Goal: Contribute content: Add original content to the website for others to see

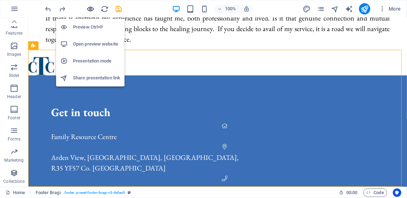
click at [92, 8] on icon "button" at bounding box center [91, 9] width 8 height 8
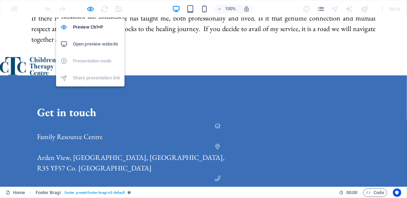
click at [90, 39] on li "Open preview website" at bounding box center [90, 44] width 68 height 17
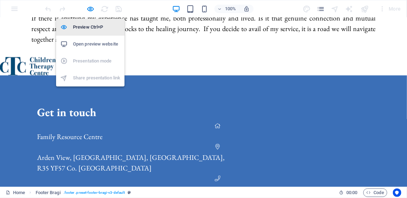
click at [89, 28] on h6 "Preview Ctrl+P" at bounding box center [96, 27] width 47 height 8
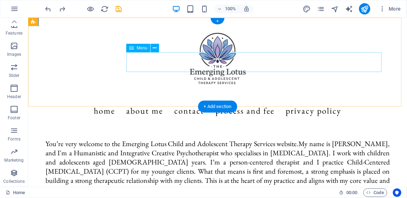
click at [143, 101] on nav "Home About Me Contact Process and Fee Privacy Policy" at bounding box center [217, 111] width 333 height 20
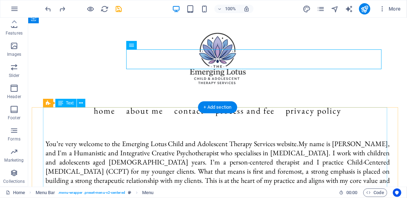
scroll to position [71, 0]
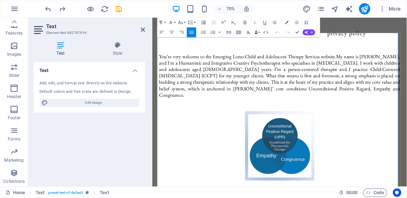
click at [322, 71] on p "You’re very welcome to the Emerging Lotus Child and Adolescent Therapy Services…" at bounding box center [334, 100] width 345 height 64
click at [338, 71] on p "You’re very welcome to the Emerging Lotus Child and Adolescent Therapy Services…" at bounding box center [334, 100] width 345 height 64
click at [238, 72] on p "You’re very welcome to the Emerging Lotus Child and Adolescent Therapy Services…" at bounding box center [334, 100] width 345 height 64
click at [285, 92] on p "You’re very welcome to the Emerging Lotus Child and Adolescent Therapy Services…" at bounding box center [334, 100] width 345 height 64
click at [340, 72] on p "You’re very welcome to the Emerging Lotus Child and Adolescent Therapy Services…" at bounding box center [334, 100] width 345 height 64
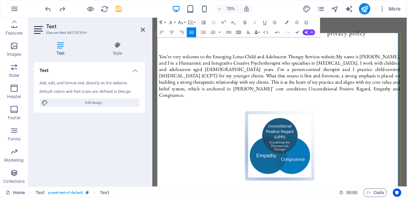
click at [239, 72] on p "You’re very welcome to the Emerging Lotus Child and Adolescent Therapy Services…" at bounding box center [334, 100] width 345 height 64
click at [206, 71] on p "You’re very welcome to the Emerging Lotus Child and Adolescent Therapy Services…" at bounding box center [334, 100] width 345 height 64
drag, startPoint x: 207, startPoint y: 72, endPoint x: 249, endPoint y: 74, distance: 42.1
click at [249, 74] on p "You’re very welcome to the Emerging Lotus Child and Adolescent Therapy Services…" at bounding box center [334, 100] width 345 height 64
click at [317, 71] on p "You’re very welcome to the Emerging Lotus Child and Adolescent Therapy Services…" at bounding box center [334, 100] width 345 height 64
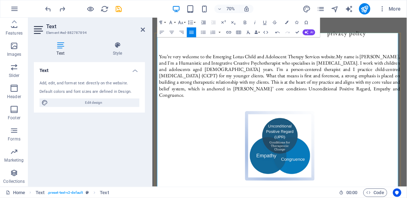
click at [343, 73] on p "You’re very welcome to the Emerging Lotus Child and Adolescent Therapy Services…" at bounding box center [334, 100] width 345 height 64
click at [357, 72] on p "You’re very welcome to the Emerging Lotus Child and Adolescent Therapy Services…" at bounding box center [334, 100] width 345 height 64
click at [186, 80] on p "You’re very welcome to the Emerging Lotus Child and Adolescent Therapy Services…" at bounding box center [334, 100] width 345 height 64
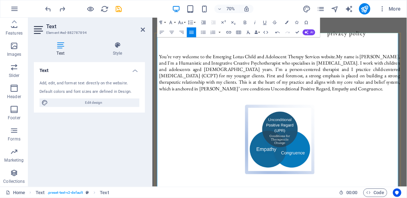
click at [288, 100] on p "You’re very welcome to the Emerging Lotus Child and Adolescent Therapy Services…" at bounding box center [334, 95] width 345 height 55
click at [267, 91] on p "You’re very welcome to the Emerging Lotus Child and Adolescent Therapy Services…" at bounding box center [334, 95] width 345 height 55
click at [285, 98] on p "You’re very welcome to the Emerging Lotus Child and Adolescent Therapy Services…" at bounding box center [334, 95] width 345 height 55
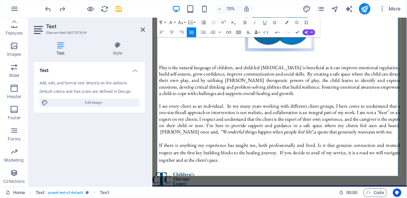
scroll to position [247, 0]
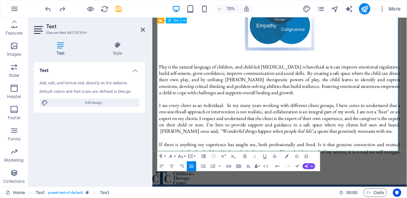
click at [303, 109] on p "Play is the natural language of children, and child-led [MEDICAL_DATA] is benef…" at bounding box center [334, 106] width 345 height 46
click at [270, 89] on p "Play is the natural language of children, and child-led [MEDICAL_DATA] is benef…" at bounding box center [334, 106] width 345 height 46
click at [316, 110] on p "Play is the natural language of children, and child-led [MEDICAL_DATA] is benef…" at bounding box center [334, 106] width 345 height 46
click at [311, 111] on p "Play is the natural language of children, and child-led [MEDICAL_DATA] is benef…" at bounding box center [334, 106] width 345 height 46
drag, startPoint x: 214, startPoint y: 98, endPoint x: 160, endPoint y: 96, distance: 54.1
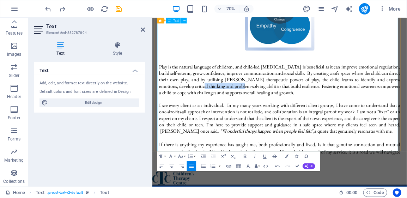
click at [162, 96] on p "Play is the natural language of children, and child-led [MEDICAL_DATA] is benef…" at bounding box center [334, 106] width 345 height 46
click at [270, 107] on p "Play is the natural language of children, and child-led [MEDICAL_DATA] is benef…" at bounding box center [334, 106] width 345 height 46
click at [288, 98] on p "Play is the natural language of children, and child-led [MEDICAL_DATA] is benef…" at bounding box center [334, 106] width 345 height 46
click at [278, 106] on p "Play is the natural language of children, and child-led [MEDICAL_DATA] is benef…" at bounding box center [334, 106] width 345 height 46
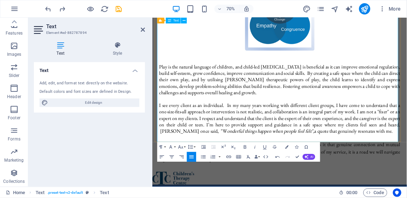
scroll to position [282, 0]
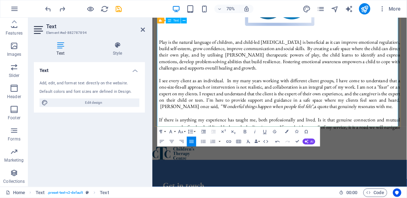
click at [401, 103] on p "I see every client as an individual. In my many years working with different cl…" at bounding box center [334, 126] width 345 height 46
click at [301, 103] on p "I see every client as an individual. In my many years working with different cl…" at bounding box center [334, 126] width 345 height 46
click at [254, 103] on p "I see every client as an individual. In my many years of working with different…" at bounding box center [334, 126] width 345 height 46
drag, startPoint x: 254, startPoint y: 91, endPoint x: 161, endPoint y: 90, distance: 93.2
click at [162, 103] on p "I see every client as an individual. In my many years of working with different…" at bounding box center [334, 126] width 345 height 46
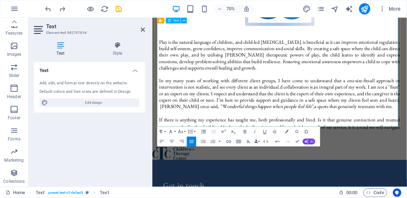
click at [240, 103] on p "In my many years of working with different client groups, I have come to unders…" at bounding box center [334, 126] width 345 height 46
click at [335, 103] on p "In my many years of working with different client groups, I have come to unders…" at bounding box center [334, 126] width 345 height 46
click at [407, 103] on p "In my many years of working with different client groups, I have come to unders…" at bounding box center [334, 126] width 345 height 46
click at [326, 112] on span "I see every client as an individual. C" at bounding box center [285, 116] width 98 height 9
click at [407, 103] on p "In my many years of working with different client groups, I have come to unders…" at bounding box center [334, 126] width 345 height 46
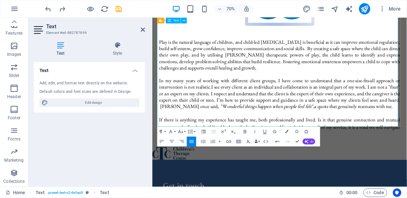
click at [233, 111] on p "In my many years of working with different client groups, I have come to unders…" at bounding box center [334, 126] width 345 height 46
click at [380, 127] on p "In my many years of working with different client groups, I have come to unders…" at bounding box center [334, 126] width 345 height 46
click at [407, 117] on p "In my many years of working with different client groups, I have come to unders…" at bounding box center [334, 126] width 345 height 46
click at [397, 129] on p "In my many years of working with different client groups, I have come to unders…" at bounding box center [334, 126] width 345 height 46
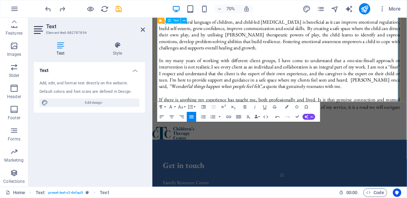
scroll to position [318, 0]
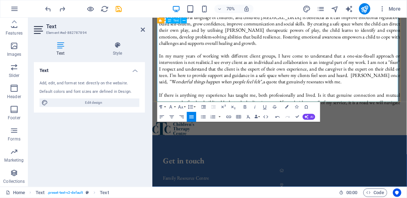
click at [245, 132] on p "If there is anything my experience has taught me, both professionally and lived…" at bounding box center [334, 139] width 345 height 32
click at [374, 123] on p "If there is anything my experience has taught me, both professionally and lived…" at bounding box center [334, 139] width 345 height 32
click at [246, 132] on p "If there is anything my experience has taught me, both professionally and lived…" at bounding box center [334, 139] width 345 height 32
click at [283, 123] on p "If there is anything my experience has taught me, both professionally and lived…" at bounding box center [334, 139] width 345 height 32
click at [252, 130] on p "If there is anything my experience has taught me, both professionally and lived…" at bounding box center [334, 139] width 345 height 32
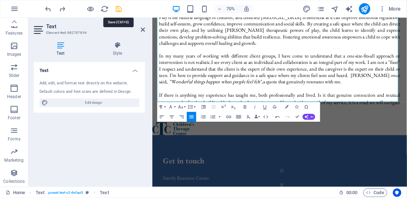
click at [120, 11] on icon "save" at bounding box center [119, 9] width 8 height 8
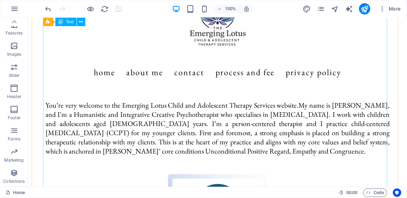
scroll to position [0, 0]
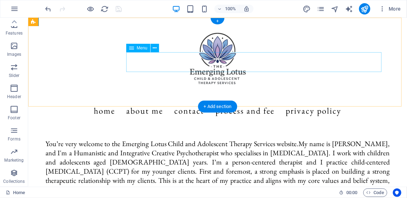
click at [181, 101] on nav "Home About Me Contact Process and Fee Privacy Policy" at bounding box center [217, 111] width 333 height 20
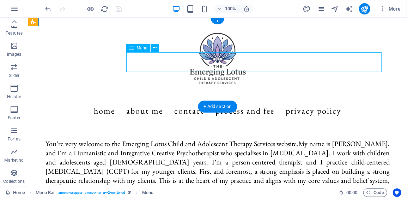
click at [178, 101] on nav "Home About Me Contact Process and Fee Privacy Policy" at bounding box center [217, 111] width 333 height 20
click at [140, 101] on nav "Home About Me Contact Process and Fee Privacy Policy" at bounding box center [217, 111] width 333 height 20
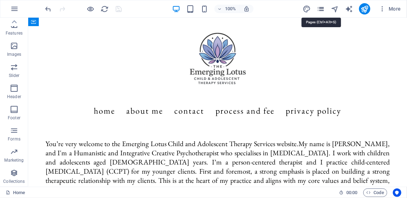
click at [322, 10] on icon "pages" at bounding box center [321, 9] width 8 height 8
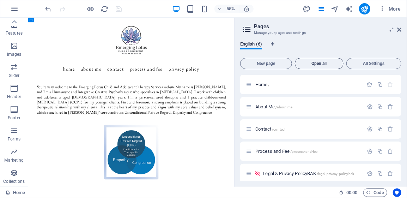
click at [331, 61] on button "Open all" at bounding box center [319, 63] width 49 height 11
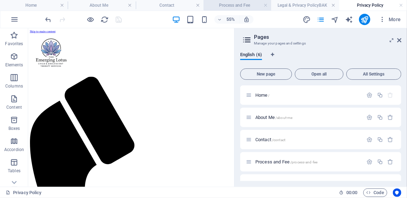
click at [236, 5] on h4 "Process and Fee" at bounding box center [238, 5] width 68 height 8
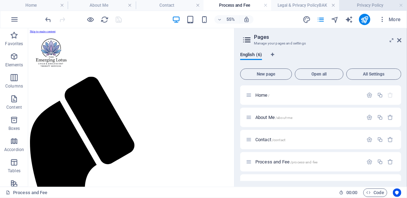
click at [334, 6] on link at bounding box center [334, 5] width 4 height 7
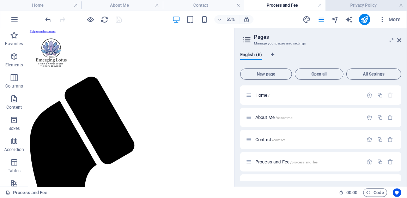
click at [402, 7] on link at bounding box center [402, 5] width 4 height 7
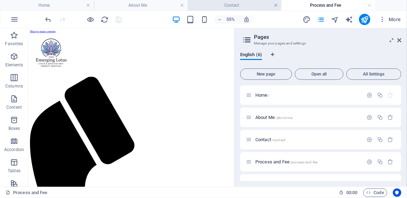
click at [275, 6] on link at bounding box center [276, 5] width 4 height 7
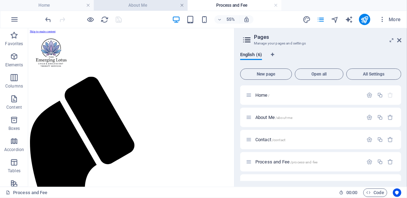
click at [183, 5] on link at bounding box center [182, 5] width 4 height 7
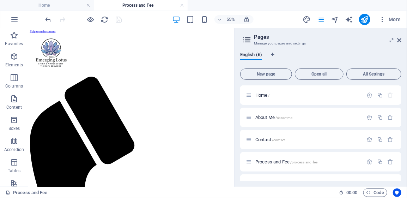
click at [144, 4] on h4 "Process and Fee" at bounding box center [141, 5] width 94 height 8
click at [400, 40] on icon at bounding box center [400, 40] width 4 height 6
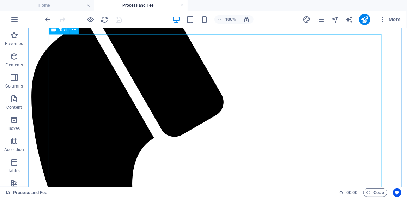
scroll to position [141, 0]
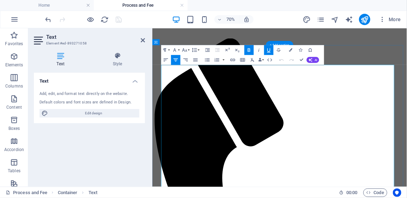
scroll to position [79, 0]
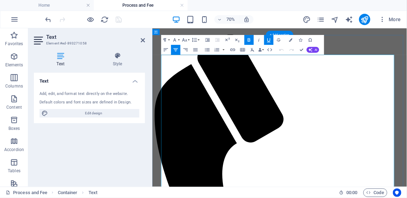
drag, startPoint x: 363, startPoint y: 155, endPoint x: 166, endPoint y: 155, distance: 196.6
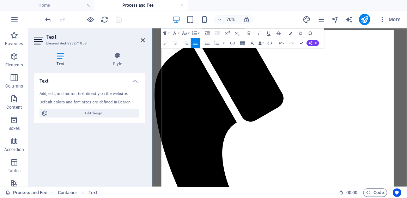
scroll to position [115, 0]
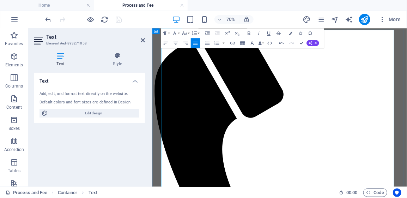
drag, startPoint x: 422, startPoint y: 160, endPoint x: 267, endPoint y: 159, distance: 155.0
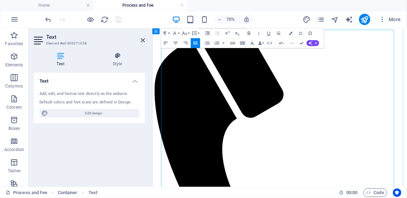
drag, startPoint x: 350, startPoint y: 159, endPoint x: 344, endPoint y: 165, distance: 9.0
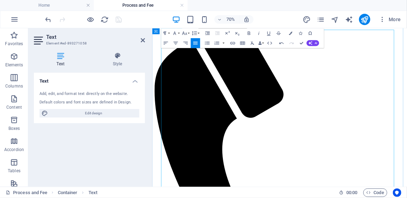
scroll to position [150, 0]
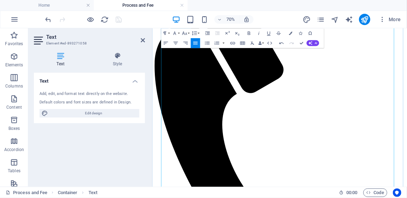
drag, startPoint x: 256, startPoint y: 201, endPoint x: 245, endPoint y: 203, distance: 11.2
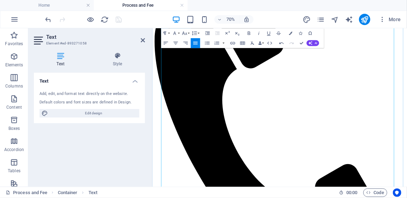
scroll to position [221, 0]
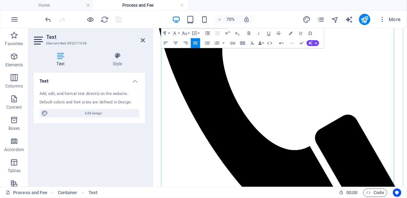
scroll to position [291, 0]
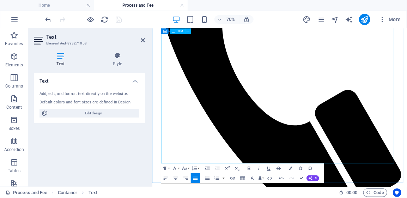
click at [143, 39] on icon at bounding box center [143, 40] width 4 height 6
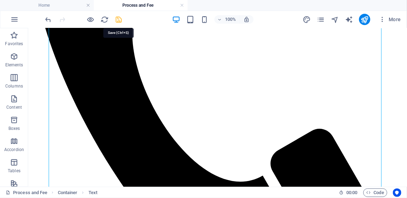
click at [118, 21] on icon "save" at bounding box center [119, 20] width 8 height 8
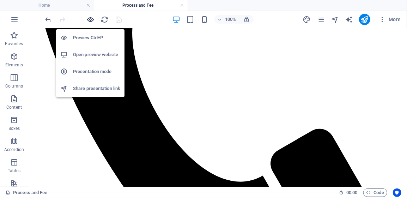
click at [91, 21] on icon "button" at bounding box center [91, 20] width 8 height 8
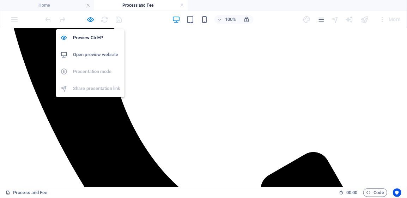
click at [89, 54] on h6 "Open preview website" at bounding box center [96, 54] width 47 height 8
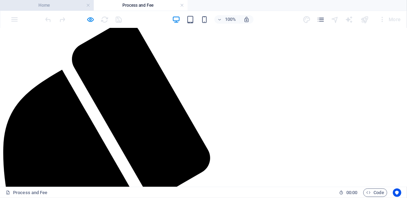
scroll to position [79, 0]
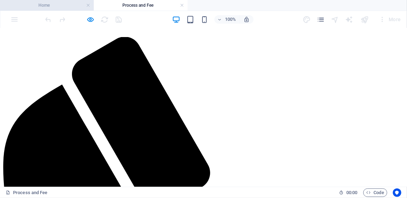
click at [49, 4] on h4 "Home" at bounding box center [47, 5] width 94 height 8
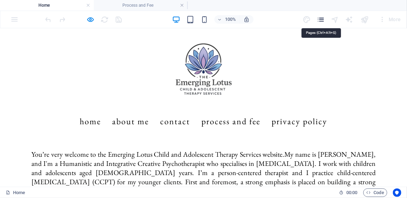
click at [320, 20] on icon "pages" at bounding box center [321, 20] width 8 height 8
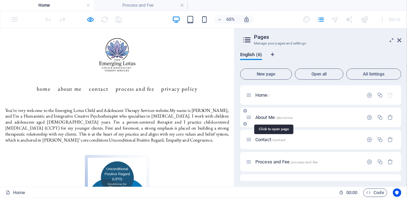
click at [263, 117] on span "About Me /about-me" at bounding box center [274, 117] width 37 height 5
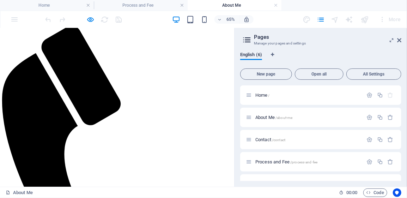
scroll to position [106, 0]
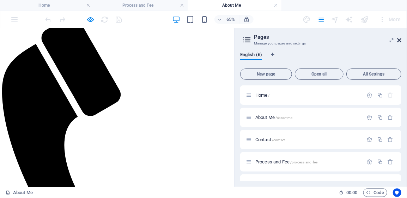
click at [401, 40] on icon at bounding box center [400, 40] width 4 height 6
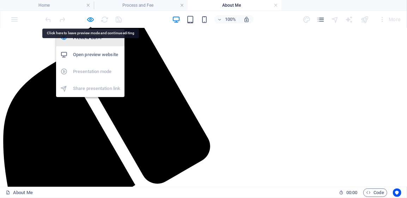
click at [89, 38] on h6 "Preview Ctrl+P" at bounding box center [96, 38] width 47 height 8
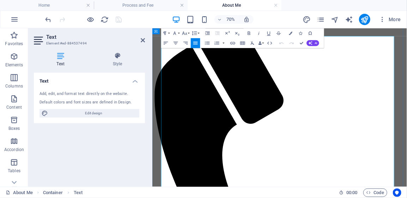
click at [141, 40] on icon at bounding box center [143, 40] width 4 height 6
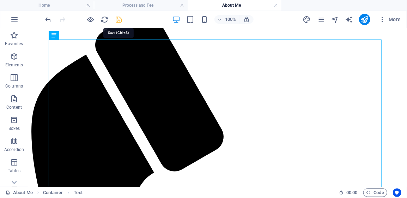
click at [117, 20] on icon "save" at bounding box center [119, 20] width 8 height 8
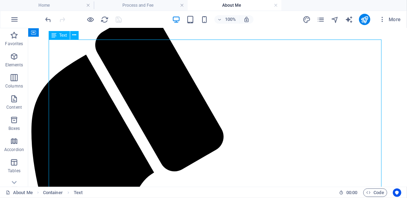
drag, startPoint x: 257, startPoint y: 149, endPoint x: 177, endPoint y: 201, distance: 95.1
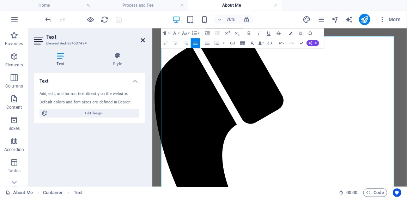
click at [143, 40] on icon at bounding box center [143, 40] width 4 height 6
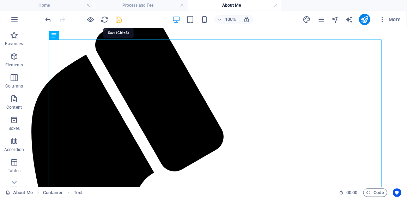
click at [120, 21] on icon "save" at bounding box center [119, 20] width 8 height 8
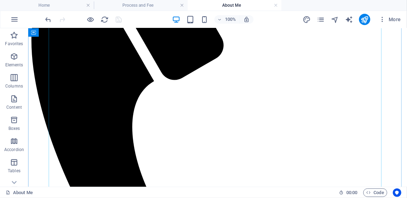
scroll to position [212, 0]
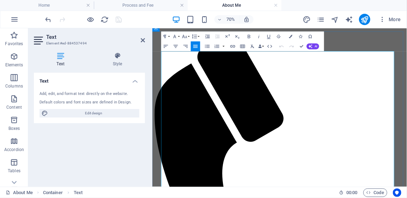
scroll to position [114, 0]
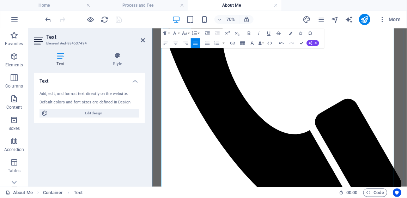
scroll to position [291, 0]
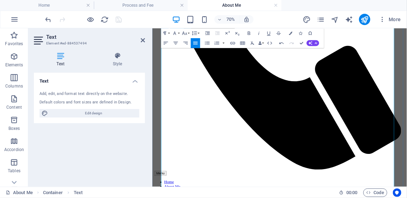
scroll to position [362, 0]
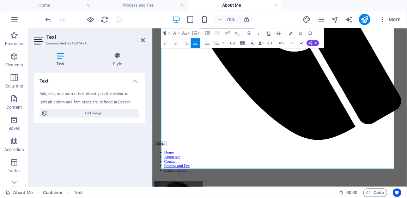
click at [144, 38] on icon at bounding box center [143, 40] width 4 height 6
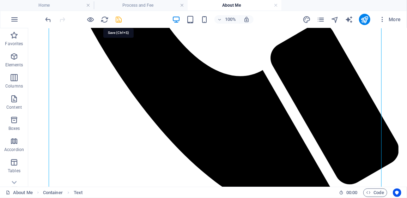
click at [119, 21] on icon "save" at bounding box center [119, 20] width 8 height 8
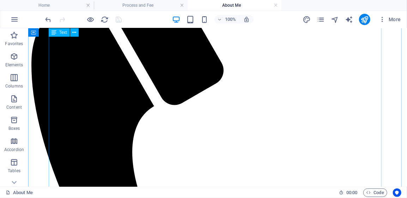
scroll to position [150, 0]
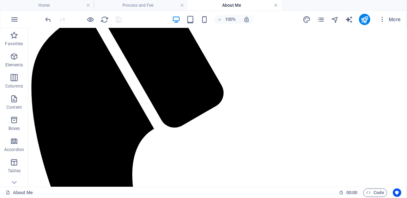
click at [276, 6] on link at bounding box center [276, 5] width 4 height 7
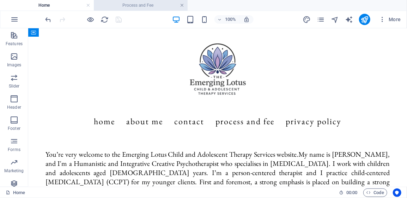
click at [181, 6] on link at bounding box center [182, 5] width 4 height 7
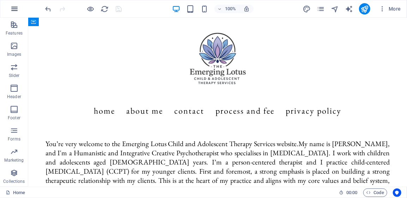
click at [15, 7] on icon "button" at bounding box center [14, 9] width 8 height 8
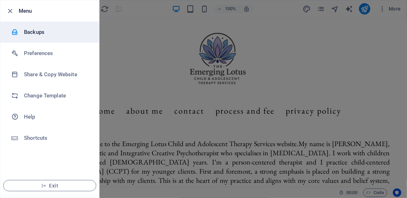
click at [33, 33] on h6 "Backups" at bounding box center [56, 32] width 65 height 8
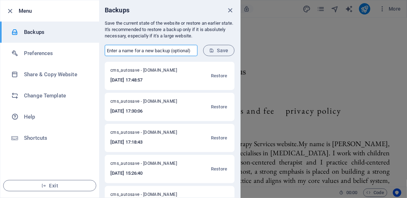
drag, startPoint x: 171, startPoint y: 49, endPoint x: 151, endPoint y: 49, distance: 19.8
click at [151, 49] on input "text" at bounding box center [151, 50] width 93 height 11
click at [171, 50] on input "text" at bounding box center [151, 50] width 93 height 11
type input "fri.16.52"
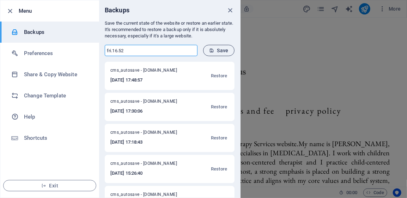
click at [219, 50] on span "Save" at bounding box center [218, 51] width 19 height 6
click at [229, 10] on icon "close" at bounding box center [231, 10] width 8 height 8
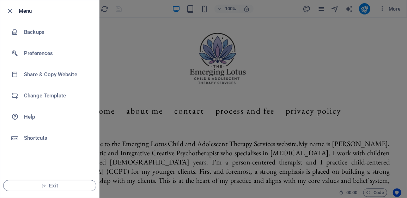
click at [177, 24] on div at bounding box center [203, 99] width 407 height 198
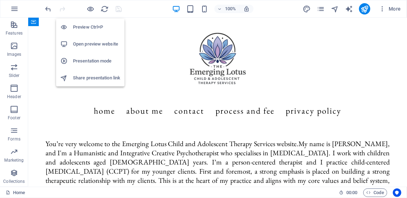
click at [80, 46] on h6 "Open preview website" at bounding box center [96, 44] width 47 height 8
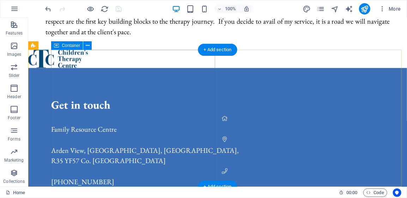
scroll to position [437, 0]
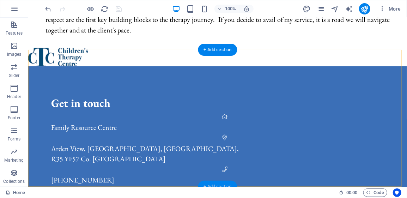
click at [226, 183] on div "+ Add section" at bounding box center [217, 187] width 39 height 12
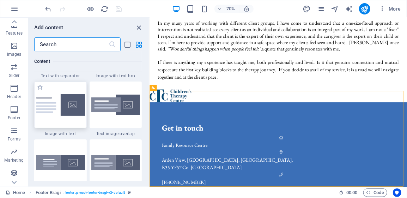
scroll to position [1376, 0]
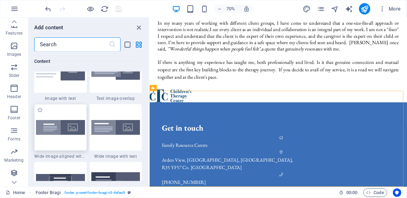
click at [69, 129] on img at bounding box center [60, 127] width 49 height 15
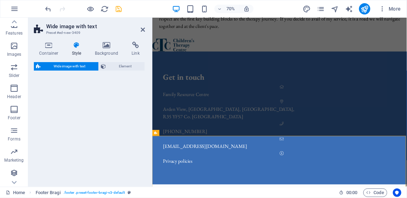
select select "%"
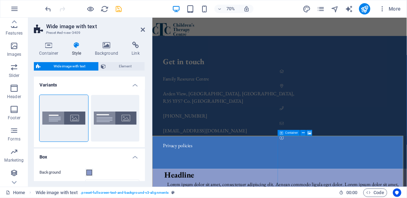
scroll to position [470, 0]
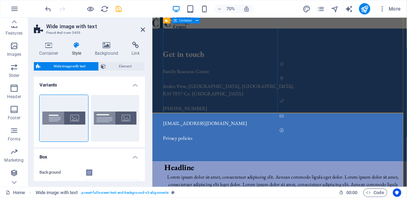
click at [288, 128] on div "Get in touch Family Resource Centre [GEOGRAPHIC_DATA], [GEOGRAPHIC_DATA], [GEOG…" at bounding box center [342, 128] width 349 height 190
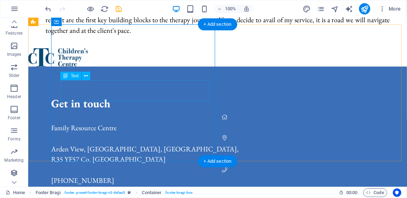
scroll to position [435, 0]
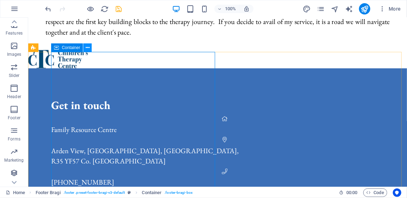
click at [88, 48] on icon at bounding box center [88, 47] width 4 height 7
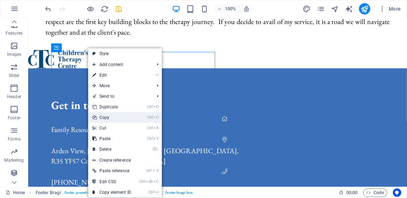
click at [106, 115] on link "Ctrl C Copy" at bounding box center [111, 117] width 47 height 11
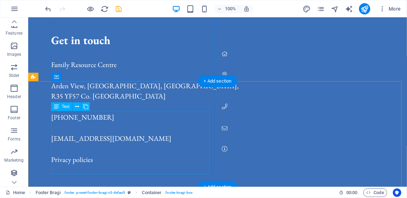
scroll to position [543, 0]
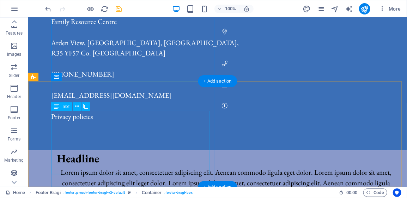
click at [117, 167] on div "Lorem ipsum dolor sit amet, consectetuer adipiscing elit. Aenean commodo ligula…" at bounding box center [226, 183] width 339 height 32
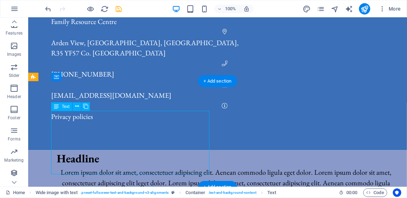
click at [88, 167] on div "Lorem ipsum dolor sit amet, consectetuer adipiscing elit. Aenean commodo ligula…" at bounding box center [226, 183] width 339 height 32
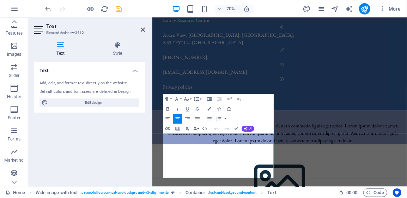
scroll to position [470, 0]
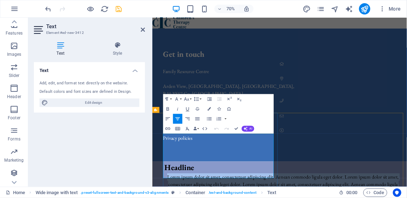
drag, startPoint x: 292, startPoint y: 239, endPoint x: 173, endPoint y: 189, distance: 129.6
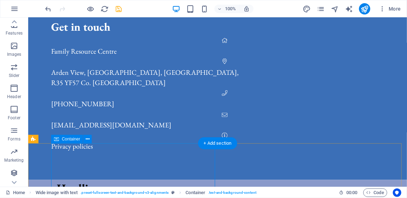
scroll to position [543, 0]
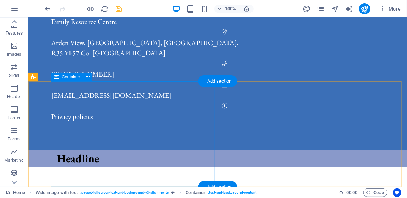
click at [83, 151] on div "Headline" at bounding box center [229, 158] width 356 height 17
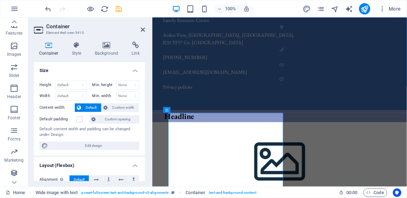
scroll to position [470, 0]
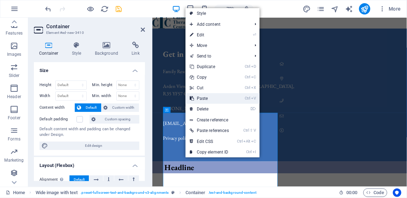
click at [203, 100] on link "Ctrl V Paste" at bounding box center [210, 98] width 48 height 11
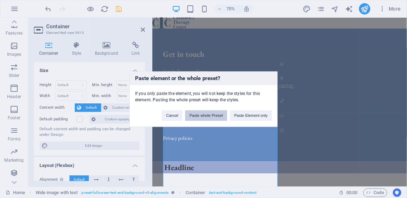
click at [215, 116] on button "Paste whole Preset" at bounding box center [206, 115] width 42 height 11
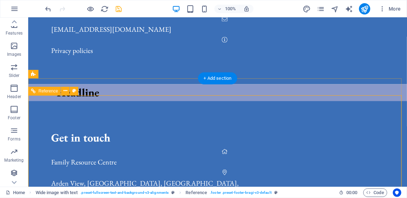
scroll to position [611, 0]
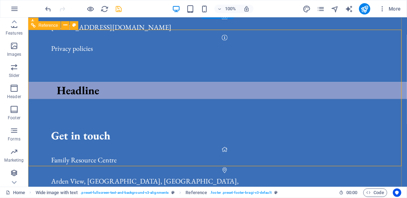
click at [314, 100] on div "Get in touch Family Resource Centre [GEOGRAPHIC_DATA], [GEOGRAPHIC_DATA], [GEOG…" at bounding box center [217, 193] width 379 height 190
click at [273, 98] on div "Get in touch Family Resource Centre [GEOGRAPHIC_DATA], [GEOGRAPHIC_DATA], [GEOG…" at bounding box center [217, 193] width 379 height 190
click at [301, 107] on div "Get in touch Family Resource Centre [GEOGRAPHIC_DATA], [GEOGRAPHIC_DATA], [GEOG…" at bounding box center [217, 193] width 379 height 190
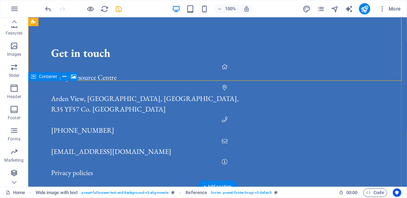
scroll to position [697, 0]
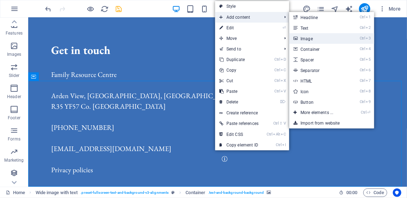
click at [316, 38] on link "Ctrl 3 Image" at bounding box center [318, 38] width 58 height 11
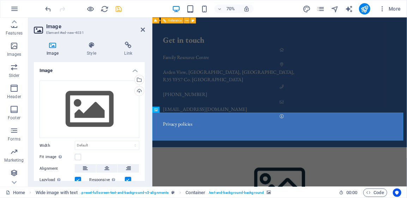
scroll to position [624, 0]
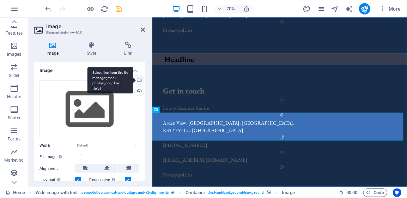
click at [139, 79] on div "Select files from the file manager, stock photos, or upload file(s)" at bounding box center [138, 80] width 11 height 11
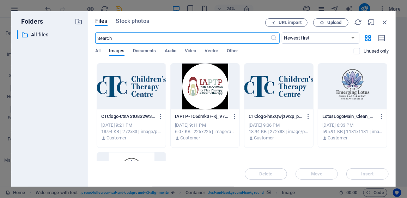
scroll to position [177, 0]
click at [133, 86] on div at bounding box center [131, 86] width 69 height 46
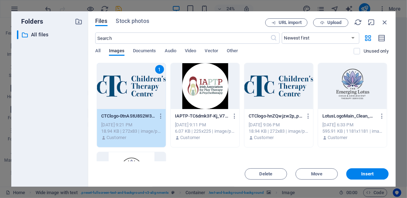
click at [205, 95] on div at bounding box center [205, 86] width 69 height 46
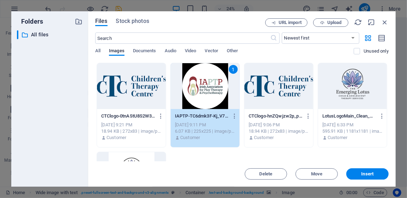
click at [142, 97] on div at bounding box center [131, 86] width 69 height 46
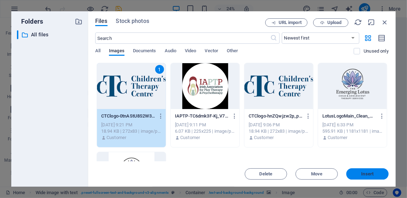
click at [356, 177] on button "Insert" at bounding box center [368, 173] width 42 height 11
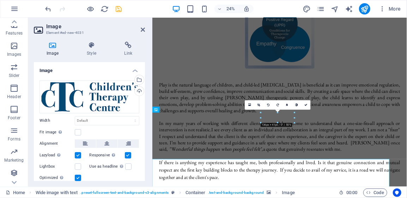
scroll to position [624, 0]
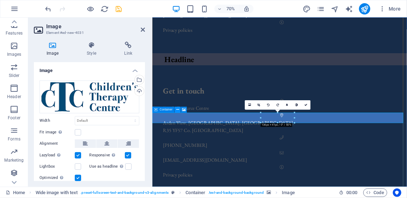
click at [179, 110] on icon at bounding box center [178, 109] width 3 height 5
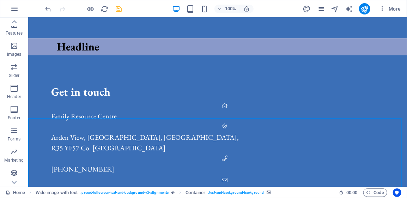
scroll to position [659, 0]
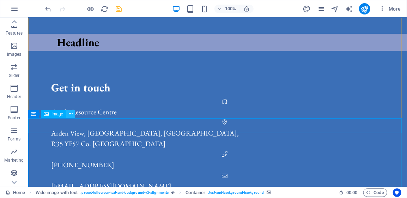
click at [70, 114] on icon at bounding box center [71, 113] width 4 height 7
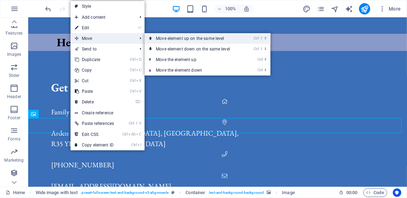
click at [176, 38] on link "Ctrl ⇧ ⬆ Move element up on the same level" at bounding box center [195, 38] width 100 height 11
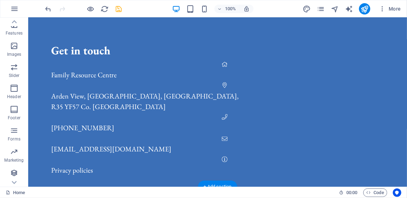
scroll to position [697, 0]
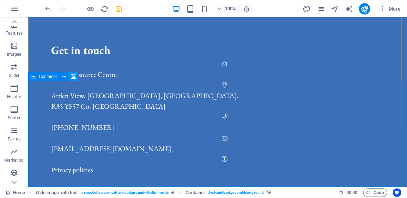
click at [74, 77] on icon at bounding box center [73, 76] width 5 height 7
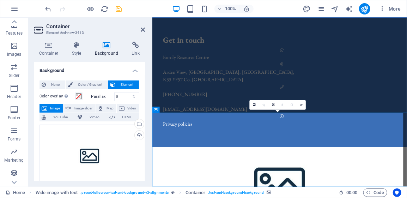
scroll to position [624, 0]
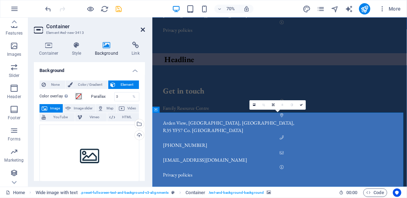
drag, startPoint x: 112, startPoint y: 10, endPoint x: 141, endPoint y: 28, distance: 33.5
click at [141, 28] on icon at bounding box center [143, 30] width 4 height 6
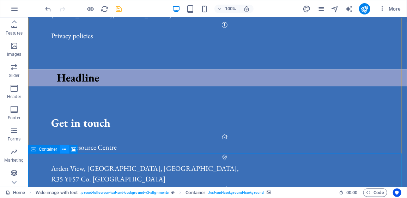
click at [65, 150] on icon at bounding box center [65, 149] width 4 height 7
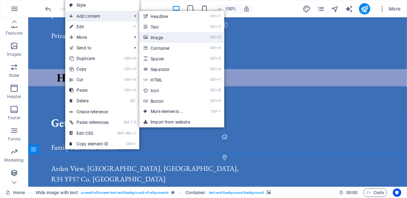
click at [161, 38] on link "Ctrl 3 Image" at bounding box center [168, 37] width 58 height 11
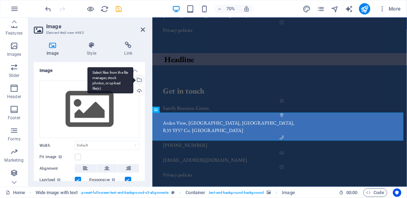
click at [138, 80] on div "Select files from the file manager, stock photos, or upload file(s)" at bounding box center [138, 80] width 11 height 11
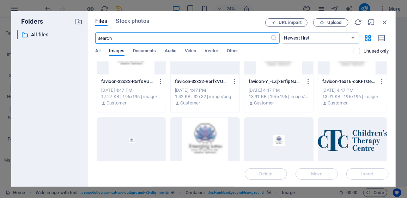
scroll to position [71, 0]
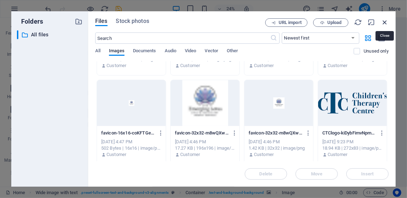
click at [385, 23] on icon "button" at bounding box center [385, 22] width 8 height 8
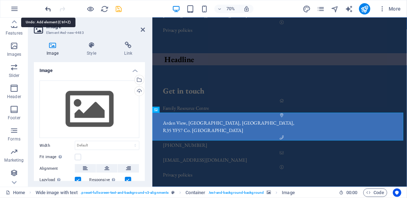
click at [47, 8] on icon "undo" at bounding box center [48, 9] width 8 height 8
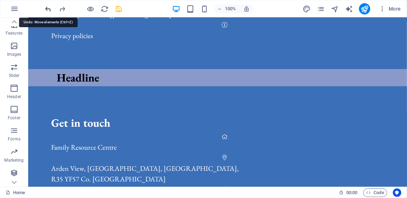
click at [48, 10] on icon "undo" at bounding box center [48, 9] width 8 height 8
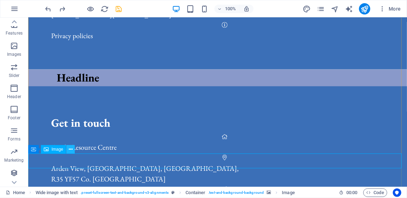
click at [72, 150] on icon at bounding box center [71, 149] width 4 height 7
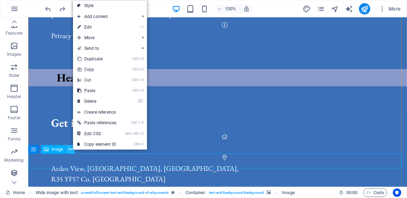
click at [72, 150] on icon at bounding box center [71, 149] width 4 height 7
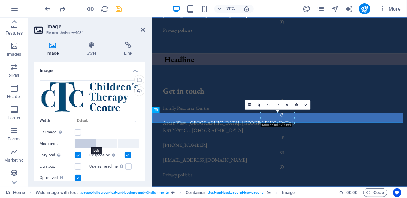
click at [82, 142] on button at bounding box center [85, 143] width 21 height 8
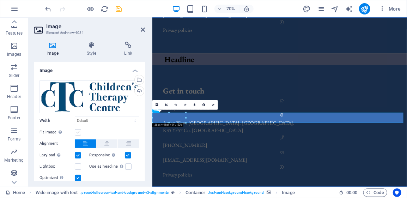
click at [77, 133] on label at bounding box center [78, 132] width 6 height 6
click at [0, 0] on input "Fit image Automatically fit image to a fixed width and height" at bounding box center [0, 0] width 0 height 0
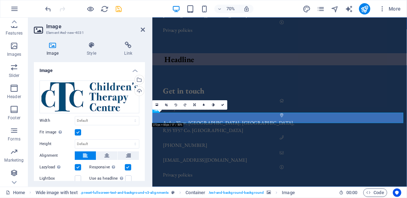
click at [77, 133] on label at bounding box center [78, 132] width 6 height 6
click at [0, 0] on input "Fit image Automatically fit image to a fixed width and height" at bounding box center [0, 0] width 0 height 0
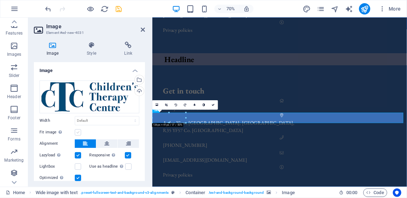
click at [77, 133] on label at bounding box center [78, 132] width 6 height 6
click at [0, 0] on input "Fit image Automatically fit image to a fixed width and height" at bounding box center [0, 0] width 0 height 0
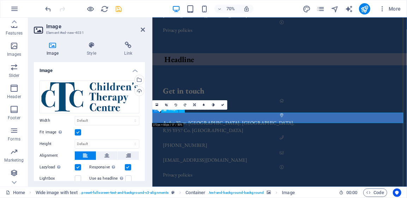
click at [224, 104] on icon at bounding box center [222, 105] width 3 height 3
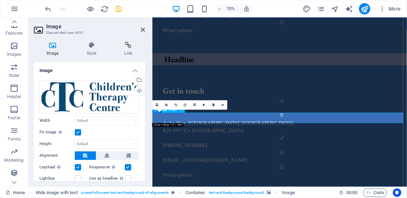
click at [225, 105] on link at bounding box center [223, 106] width 10 height 10
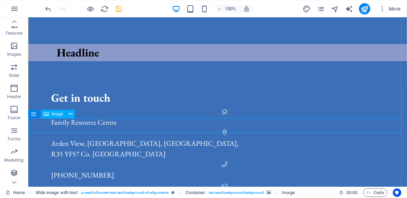
scroll to position [659, 0]
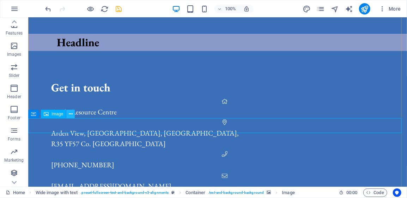
click at [73, 114] on button at bounding box center [70, 114] width 8 height 8
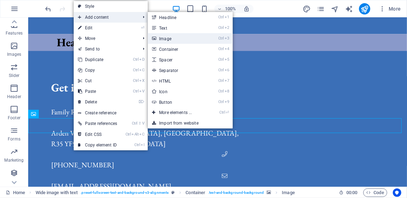
click at [176, 38] on link "Ctrl 3 Image" at bounding box center [177, 38] width 58 height 11
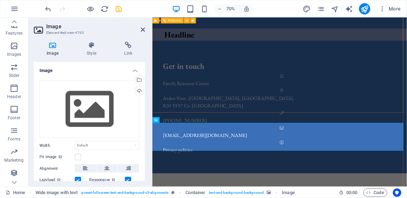
scroll to position [624, 0]
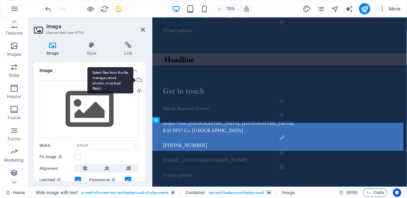
click at [133, 79] on div "Select files from the file manager, stock photos, or upload file(s)" at bounding box center [111, 80] width 46 height 26
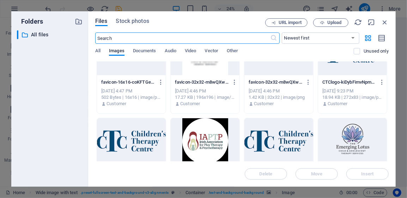
scroll to position [141, 0]
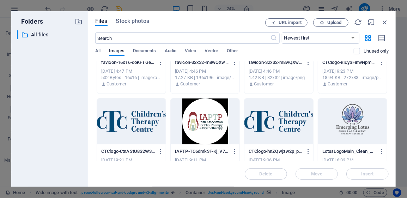
click at [202, 130] on div at bounding box center [205, 121] width 69 height 46
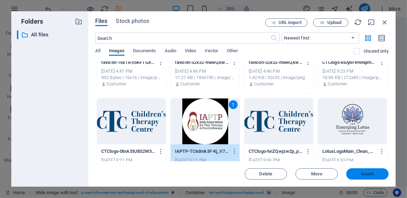
click at [368, 174] on span "Insert" at bounding box center [368, 174] width 12 height 4
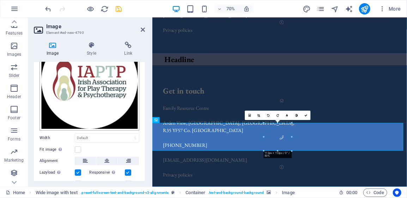
scroll to position [71, 0]
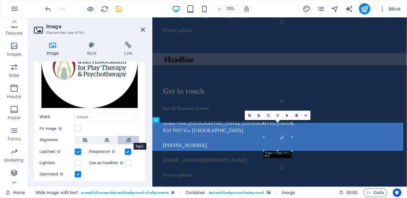
click at [129, 139] on icon at bounding box center [128, 140] width 5 height 8
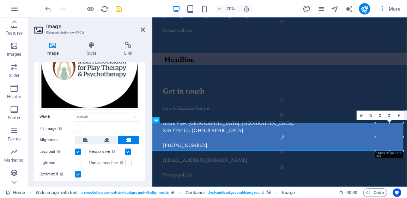
click at [407, 116] on link at bounding box center [409, 116] width 10 height 10
click at [397, 119] on div "Get in touch Family Resource Centre [GEOGRAPHIC_DATA], [GEOGRAPHIC_DATA], [GEOG…" at bounding box center [334, 181] width 364 height 190
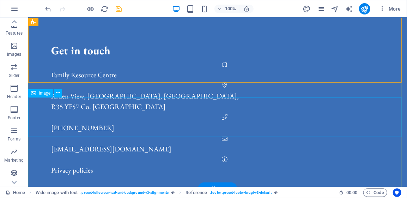
scroll to position [697, 0]
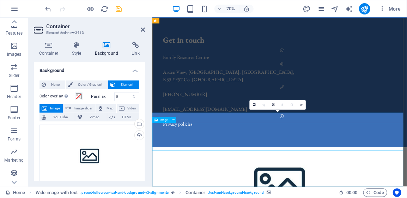
scroll to position [624, 0]
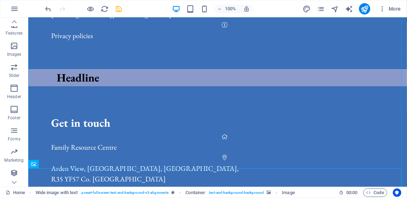
drag, startPoint x: 368, startPoint y: 190, endPoint x: 387, endPoint y: 120, distance: 72.5
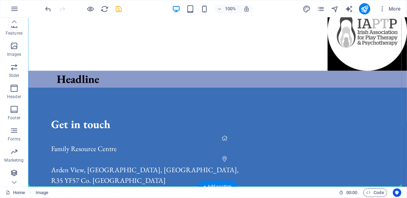
scroll to position [737, 0]
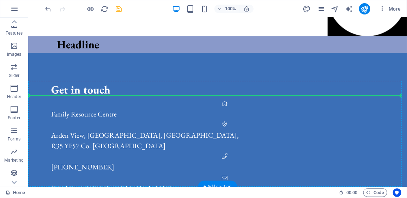
drag, startPoint x: 378, startPoint y: 41, endPoint x: 379, endPoint y: 90, distance: 49.4
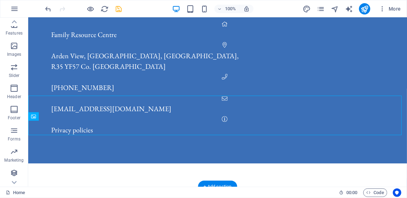
scroll to position [697, 0]
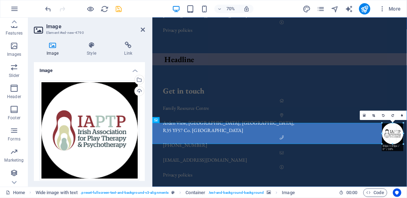
drag, startPoint x: 376, startPoint y: 150, endPoint x: 340, endPoint y: 173, distance: 43.1
type input "86"
select select "px"
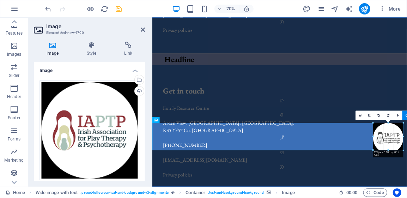
drag, startPoint x: 382, startPoint y: 144, endPoint x: 310, endPoint y: 193, distance: 87.5
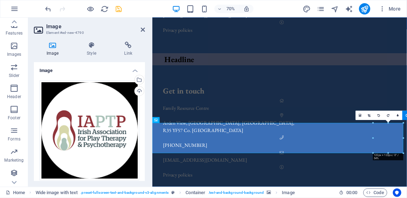
click at [407, 115] on icon at bounding box center [407, 115] width 2 height 3
type input "121"
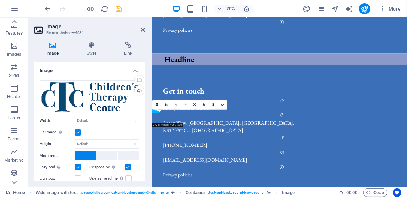
drag, startPoint x: 183, startPoint y: 158, endPoint x: 181, endPoint y: 183, distance: 25.1
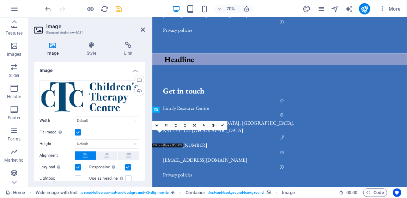
drag, startPoint x: 183, startPoint y: 159, endPoint x: 184, endPoint y: 189, distance: 30.4
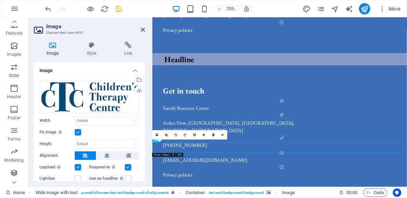
click at [77, 133] on label at bounding box center [78, 132] width 6 height 6
click at [0, 0] on input "Fit image Automatically fit image to a fixed width and height" at bounding box center [0, 0] width 0 height 0
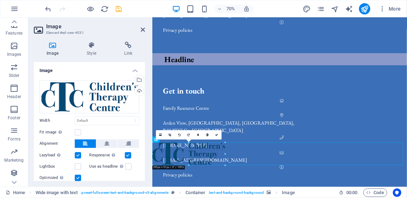
drag, startPoint x: 186, startPoint y: 153, endPoint x: 91, endPoint y: 219, distance: 114.7
type input "298"
select select "px"
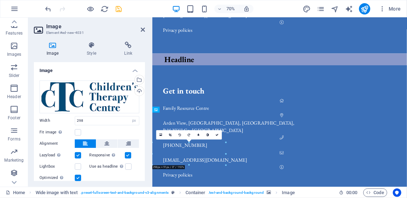
drag, startPoint x: 227, startPoint y: 209, endPoint x: 326, endPoint y: 207, distance: 98.9
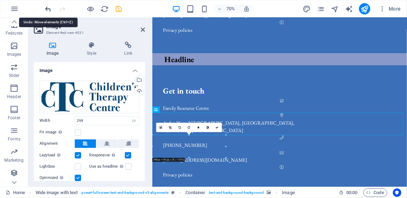
drag, startPoint x: 49, startPoint y: 8, endPoint x: 52, endPoint y: 11, distance: 4.0
click at [49, 8] on icon "undo" at bounding box center [48, 9] width 8 height 8
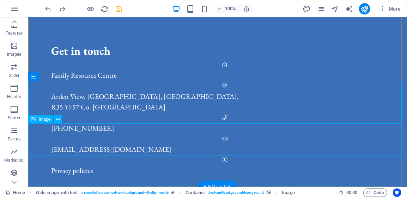
scroll to position [697, 0]
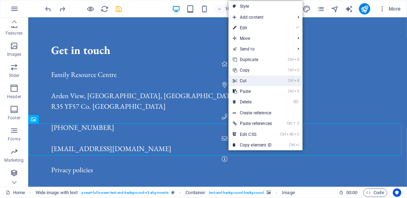
click at [252, 80] on link "Ctrl X Cut" at bounding box center [253, 81] width 48 height 11
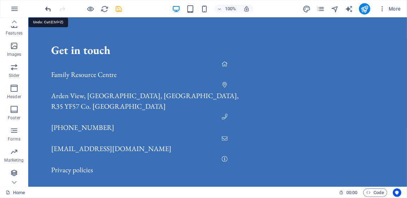
click at [48, 8] on icon "undo" at bounding box center [48, 9] width 8 height 8
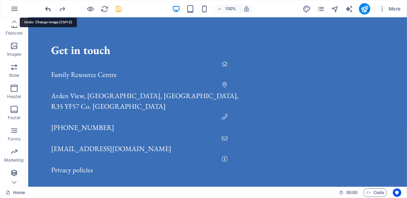
click at [48, 8] on icon "undo" at bounding box center [48, 9] width 8 height 8
click at [47, 10] on icon "undo" at bounding box center [48, 9] width 8 height 8
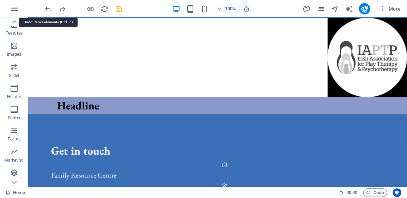
scroll to position [542, 0]
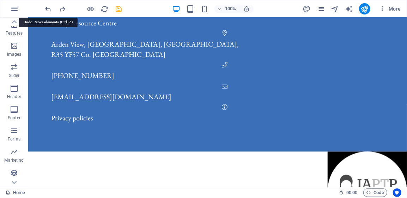
click at [46, 9] on icon "undo" at bounding box center [48, 9] width 8 height 8
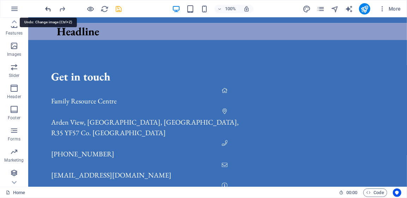
scroll to position [697, 0]
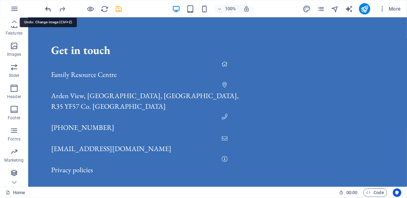
click at [47, 8] on icon "undo" at bounding box center [48, 9] width 8 height 8
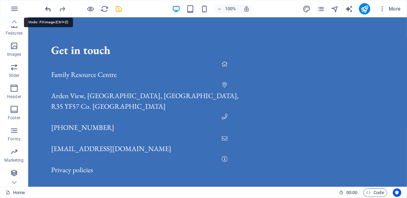
click at [48, 8] on icon "undo" at bounding box center [48, 9] width 8 height 8
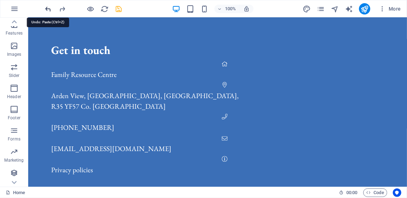
click at [48, 8] on icon "undo" at bounding box center [48, 9] width 8 height 8
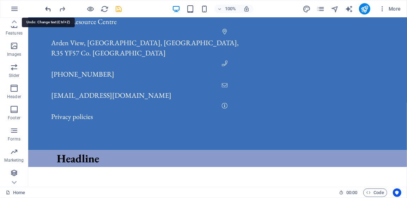
click at [48, 8] on icon "undo" at bounding box center [48, 9] width 8 height 8
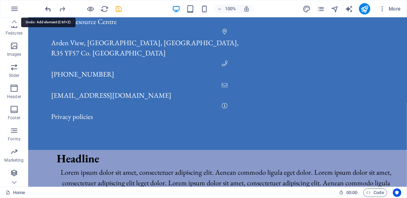
click at [48, 8] on icon "undo" at bounding box center [48, 9] width 8 height 8
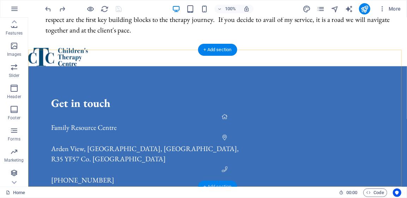
click at [218, 185] on div "+ Add section" at bounding box center [217, 187] width 39 height 12
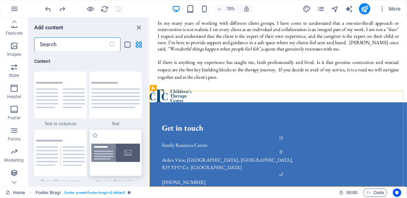
scroll to position [1271, 0]
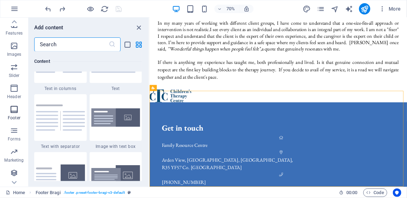
click at [10, 114] on icon "button" at bounding box center [14, 109] width 8 height 8
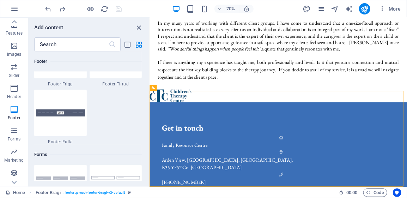
scroll to position [5097, 0]
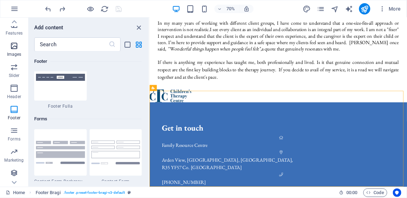
click at [14, 59] on span "Images" at bounding box center [14, 50] width 28 height 17
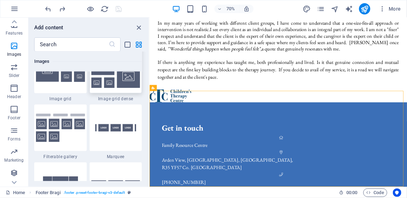
scroll to position [3756, 0]
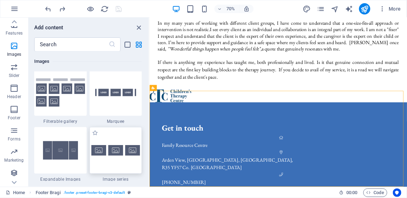
click at [113, 149] on img at bounding box center [115, 150] width 49 height 11
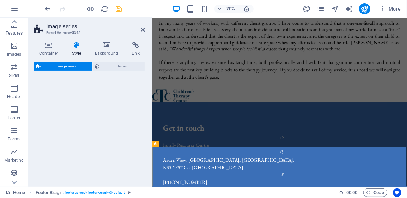
scroll to position [421, 0]
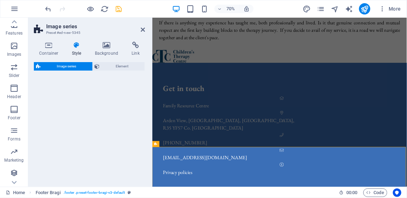
select select "rem"
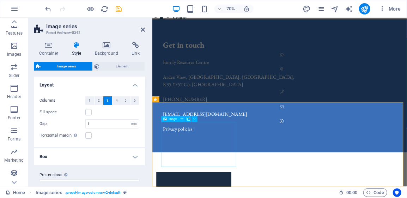
scroll to position [485, 0]
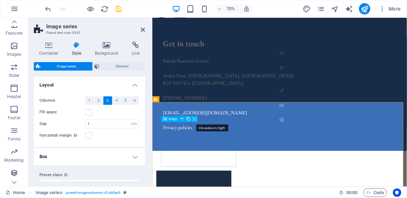
click at [195, 120] on icon at bounding box center [194, 119] width 2 height 5
click at [181, 119] on icon at bounding box center [182, 119] width 3 height 5
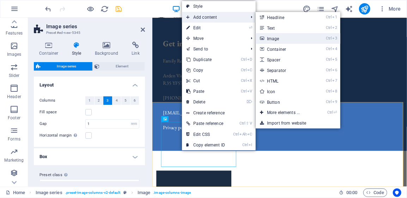
click at [274, 39] on link "Ctrl 3 Image" at bounding box center [285, 38] width 58 height 11
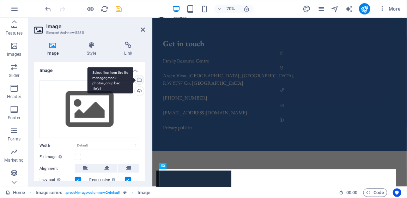
click at [133, 79] on div "Select files from the file manager, stock photos, or upload file(s)" at bounding box center [111, 80] width 46 height 26
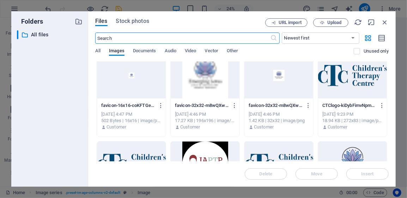
scroll to position [106, 0]
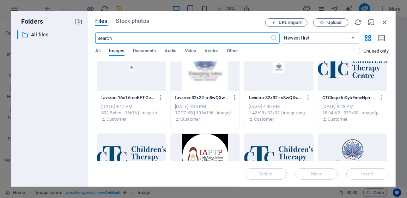
click at [337, 80] on div at bounding box center [352, 68] width 69 height 46
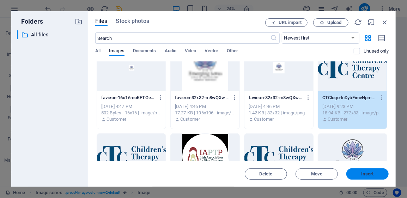
drag, startPoint x: 358, startPoint y: 172, endPoint x: 292, endPoint y: 220, distance: 81.1
click at [358, 172] on button "Insert" at bounding box center [368, 173] width 42 height 11
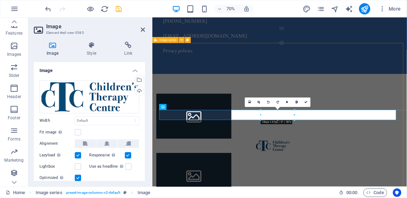
scroll to position [570, 0]
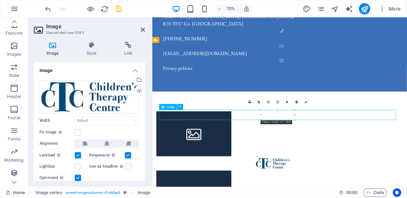
drag, startPoint x: 306, startPoint y: 153, endPoint x: 183, endPoint y: 155, distance: 123.2
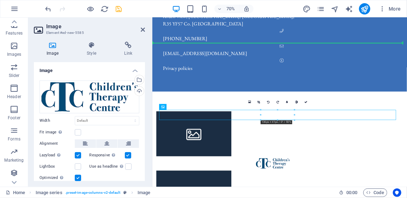
scroll to position [514, 0]
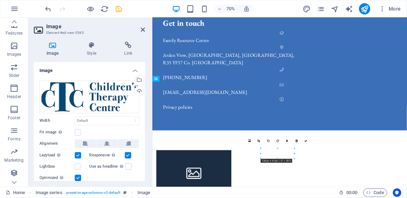
drag, startPoint x: 326, startPoint y: 155, endPoint x: 238, endPoint y: 183, distance: 92.9
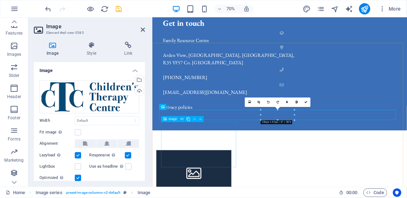
scroll to position [570, 0]
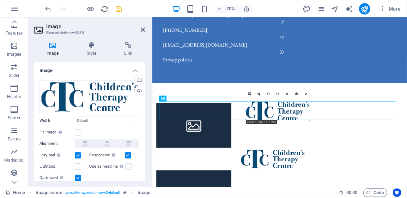
drag, startPoint x: 262, startPoint y: 119, endPoint x: 117, endPoint y: 159, distance: 150.7
type input "264"
select select "px"
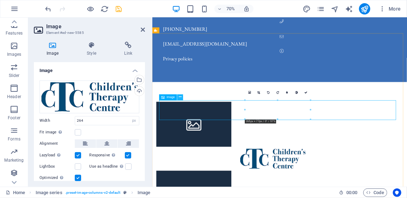
scroll to position [584, 0]
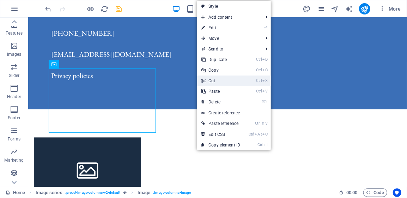
click at [213, 79] on link "Ctrl X Cut" at bounding box center [220, 81] width 47 height 11
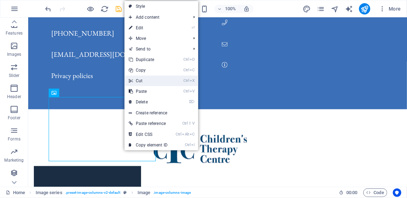
click at [142, 81] on link "Ctrl X Cut" at bounding box center [148, 81] width 47 height 11
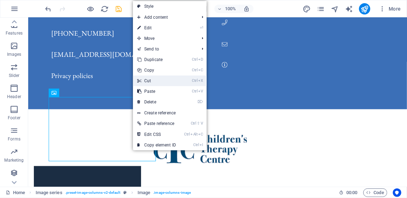
click at [147, 82] on link "Ctrl X Cut" at bounding box center [156, 81] width 47 height 11
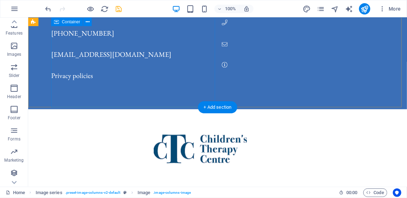
scroll to position [516, 0]
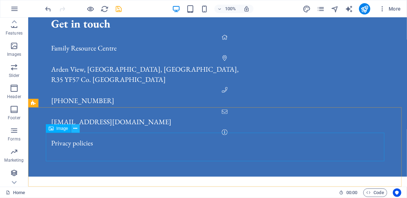
click at [78, 131] on button at bounding box center [75, 128] width 8 height 8
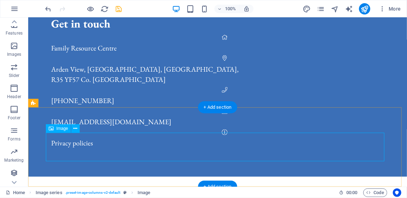
click at [51, 129] on icon at bounding box center [51, 128] width 5 height 8
drag, startPoint x: 187, startPoint y: 150, endPoint x: 61, endPoint y: 151, distance: 126.7
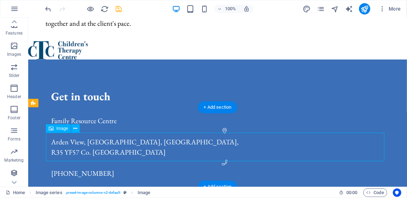
select select "px"
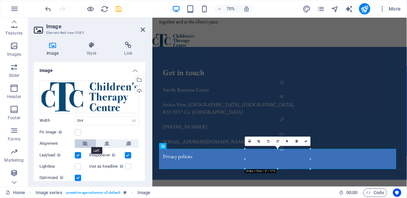
click at [82, 144] on button at bounding box center [85, 143] width 21 height 8
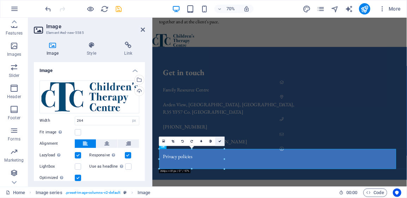
click at [221, 141] on icon at bounding box center [220, 141] width 3 height 3
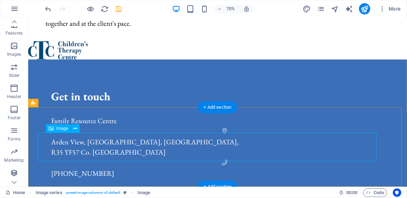
scroll to position [516, 0]
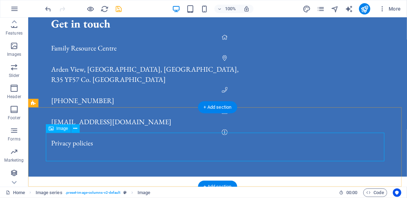
click at [73, 129] on button at bounding box center [75, 128] width 8 height 8
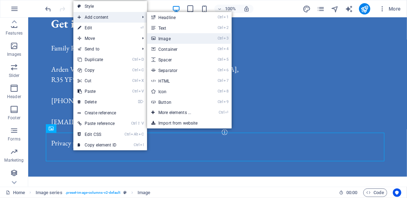
click at [170, 37] on link "Ctrl 3 Image" at bounding box center [176, 38] width 58 height 11
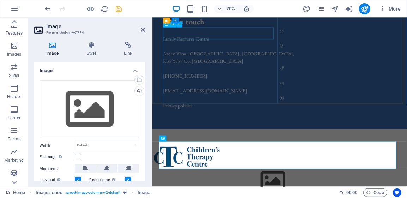
scroll to position [483, 0]
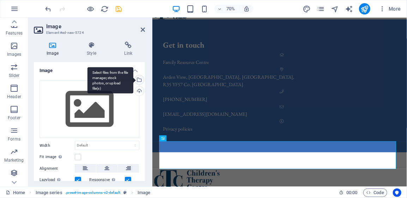
click at [133, 79] on div "Select files from the file manager, stock photos, or upload file(s)" at bounding box center [111, 80] width 46 height 26
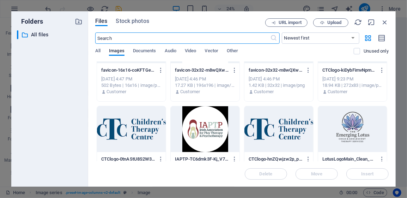
scroll to position [141, 0]
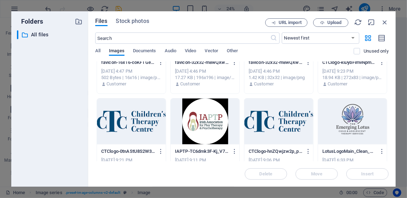
click at [217, 127] on div at bounding box center [205, 121] width 69 height 46
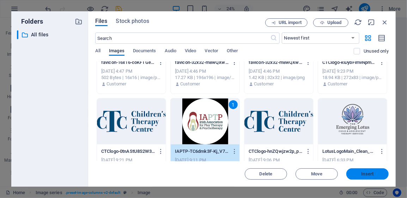
click at [361, 174] on span "Insert" at bounding box center [368, 174] width 37 height 4
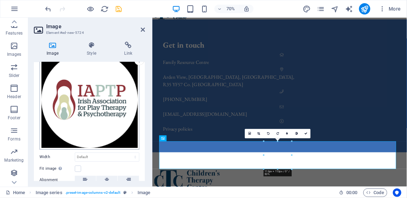
scroll to position [71, 0]
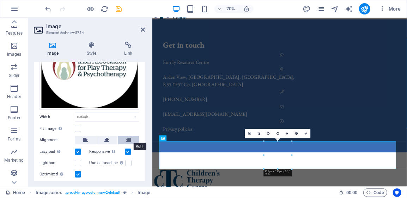
click at [127, 139] on icon at bounding box center [128, 140] width 5 height 8
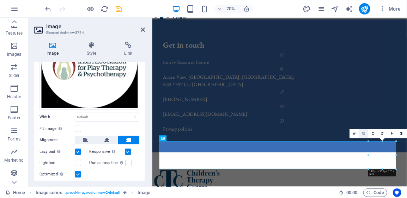
drag, startPoint x: 369, startPoint y: 141, endPoint x: 360, endPoint y: 135, distance: 10.2
click at [360, 135] on div "16:10 16:9 4:3 1:1 1:2 0" at bounding box center [383, 134] width 66 height 10
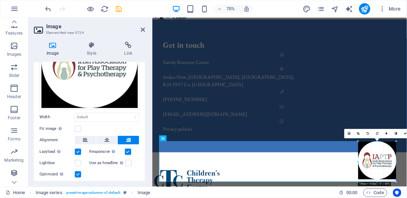
drag, startPoint x: 368, startPoint y: 168, endPoint x: 285, endPoint y: 223, distance: 99.2
type input "154"
select select "px"
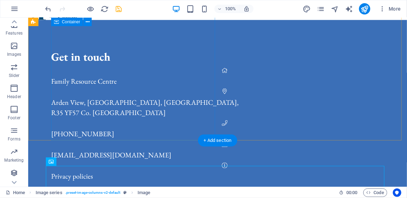
click at [206, 130] on div "Get in touch Family Resource Centre [GEOGRAPHIC_DATA], [GEOGRAPHIC_DATA], [GEOG…" at bounding box center [229, 115] width 356 height 190
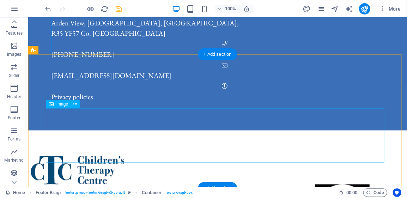
scroll to position [571, 0]
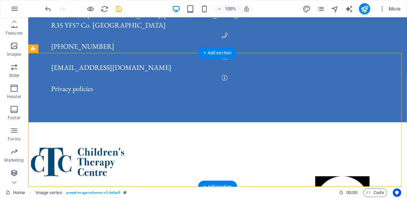
drag, startPoint x: 110, startPoint y: 96, endPoint x: 105, endPoint y: 135, distance: 39.2
click at [105, 135] on div at bounding box center [200, 188] width 350 height 139
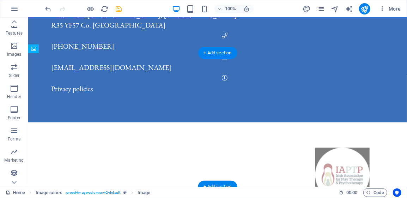
drag, startPoint x: 345, startPoint y: 130, endPoint x: 344, endPoint y: 83, distance: 47.7
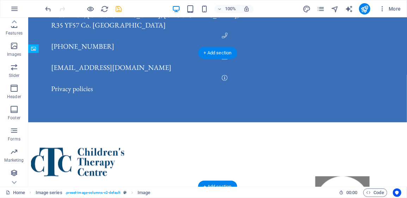
drag, startPoint x: 350, startPoint y: 103, endPoint x: 349, endPoint y: 139, distance: 35.7
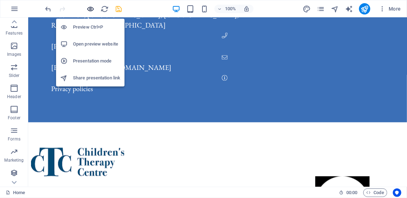
click at [90, 10] on icon "button" at bounding box center [91, 9] width 8 height 8
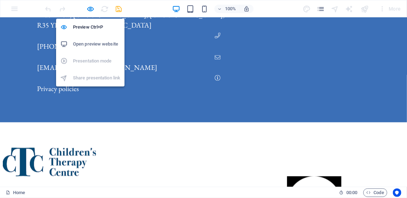
click at [88, 44] on h6 "Open preview website" at bounding box center [96, 44] width 47 height 8
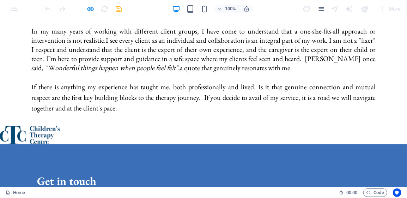
scroll to position [324, 0]
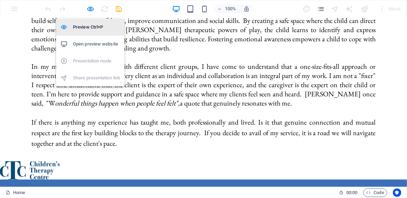
click at [91, 28] on h6 "Preview Ctrl+P" at bounding box center [96, 27] width 47 height 8
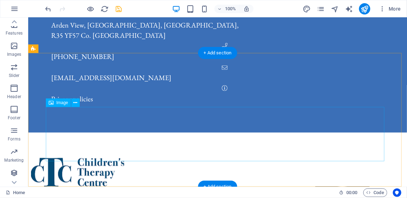
scroll to position [571, 0]
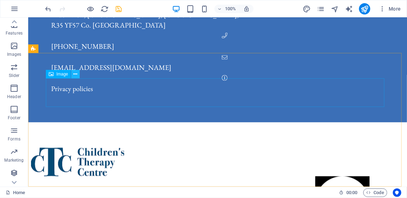
click at [75, 75] on icon at bounding box center [76, 74] width 4 height 7
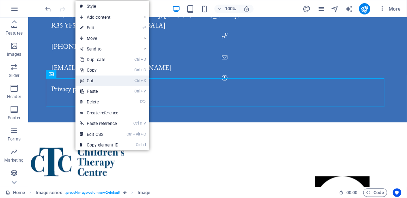
click at [91, 79] on link "Ctrl X Cut" at bounding box center [99, 81] width 47 height 11
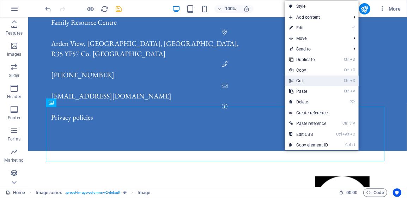
click at [312, 80] on link "Ctrl X Cut" at bounding box center [308, 81] width 47 height 11
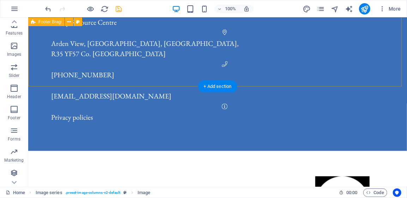
scroll to position [538, 0]
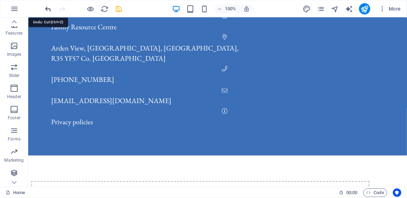
click at [47, 7] on icon "undo" at bounding box center [48, 9] width 8 height 8
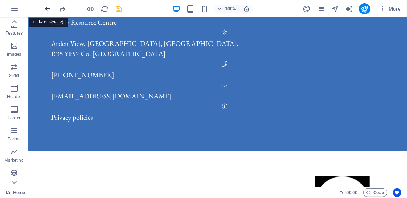
click at [47, 7] on icon "undo" at bounding box center [48, 9] width 8 height 8
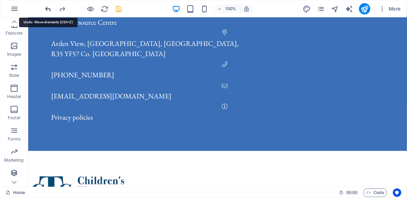
scroll to position [571, 0]
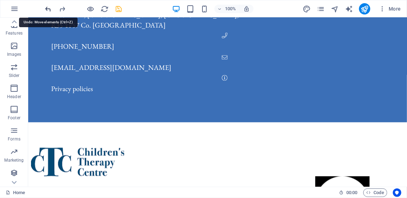
click at [47, 7] on icon "undo" at bounding box center [48, 9] width 8 height 8
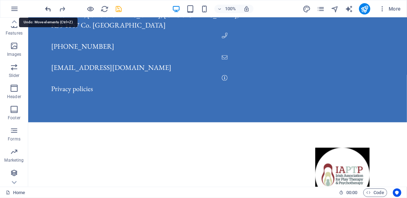
click at [47, 7] on icon "undo" at bounding box center [48, 9] width 8 height 8
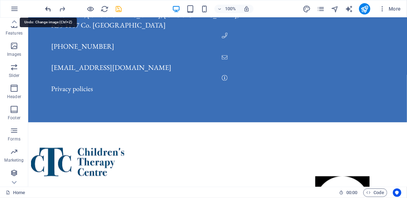
click at [47, 7] on icon "undo" at bounding box center [48, 9] width 8 height 8
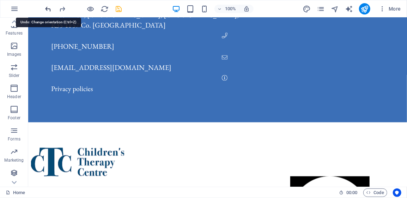
scroll to position [556, 0]
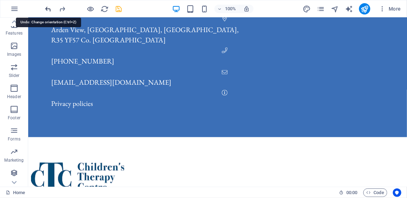
click at [47, 7] on icon "undo" at bounding box center [48, 9] width 8 height 8
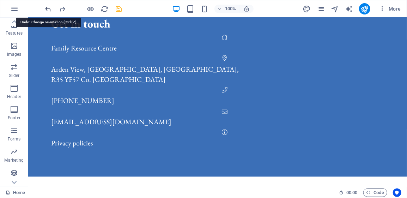
click at [47, 7] on icon "undo" at bounding box center [48, 9] width 8 height 8
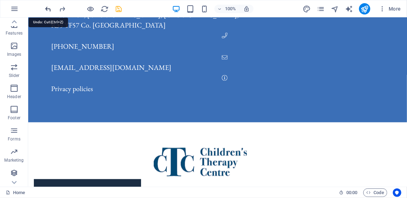
click at [47, 7] on icon "undo" at bounding box center [48, 9] width 8 height 8
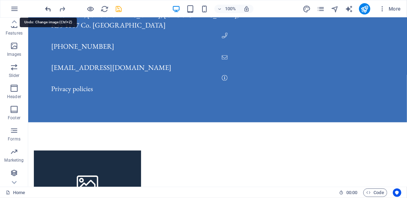
click at [47, 7] on icon "undo" at bounding box center [48, 9] width 8 height 8
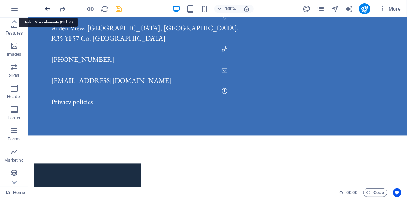
click at [47, 7] on icon "undo" at bounding box center [48, 9] width 8 height 8
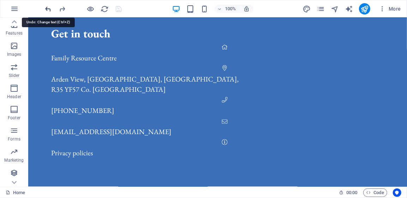
scroll to position [437, 0]
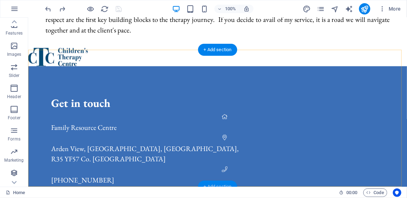
click at [216, 183] on div "+ Add section" at bounding box center [217, 187] width 39 height 12
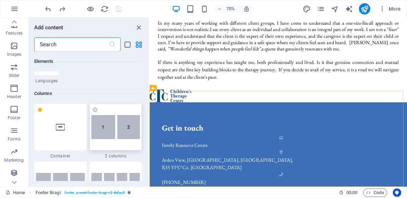
scroll to position [353, 0]
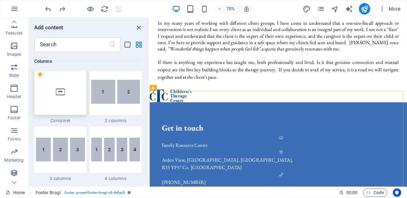
click at [61, 98] on div at bounding box center [60, 91] width 53 height 47
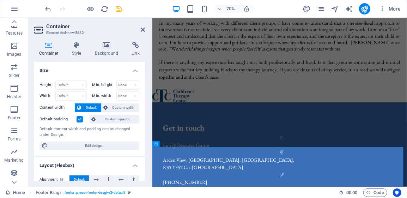
scroll to position [421, 0]
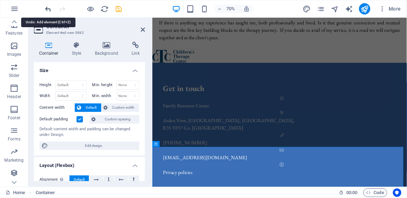
click at [47, 8] on icon "undo" at bounding box center [48, 9] width 8 height 8
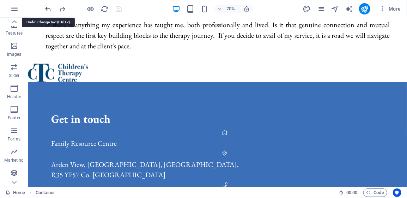
scroll to position [437, 0]
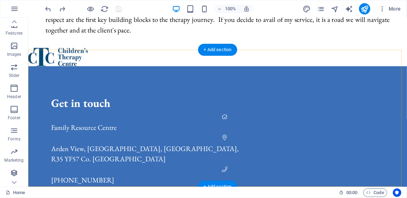
click at [225, 183] on div "+ Add section" at bounding box center [217, 187] width 39 height 12
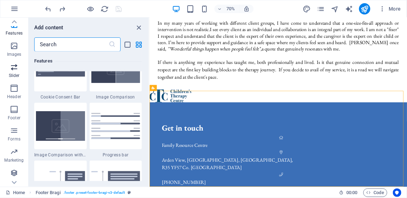
scroll to position [148, 0]
click at [13, 47] on icon "button" at bounding box center [14, 46] width 8 height 8
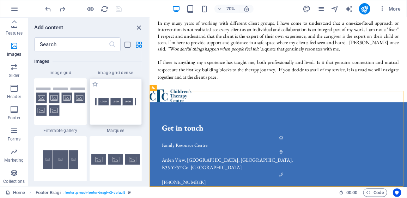
scroll to position [3756, 0]
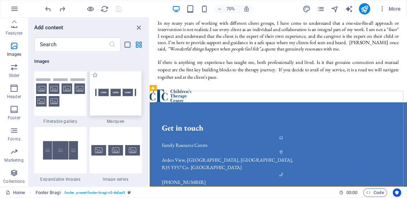
click at [118, 94] on img at bounding box center [115, 92] width 49 height 32
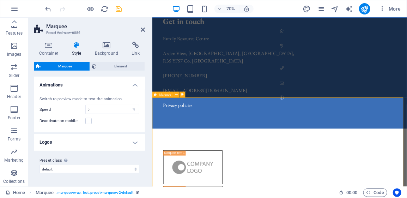
scroll to position [527, 0]
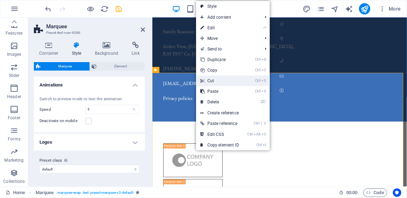
drag, startPoint x: 213, startPoint y: 79, endPoint x: 185, endPoint y: 64, distance: 32.4
click at [213, 79] on link "Ctrl X Cut" at bounding box center [219, 81] width 47 height 11
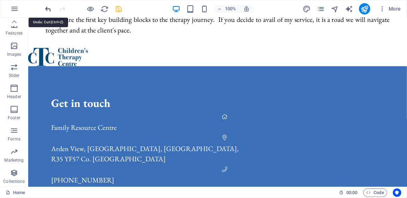
click at [47, 10] on icon "undo" at bounding box center [48, 9] width 8 height 8
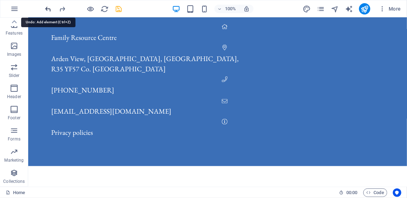
click at [47, 11] on icon "undo" at bounding box center [48, 9] width 8 height 8
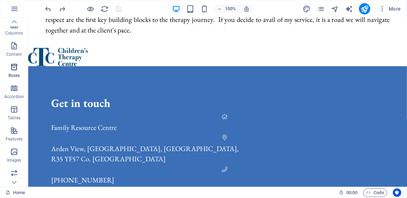
scroll to position [0, 0]
click at [14, 48] on icon "button" at bounding box center [14, 46] width 8 height 8
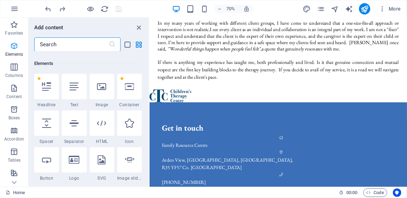
scroll to position [75, 0]
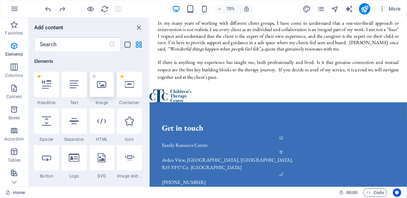
click at [102, 88] on icon at bounding box center [101, 84] width 9 height 9
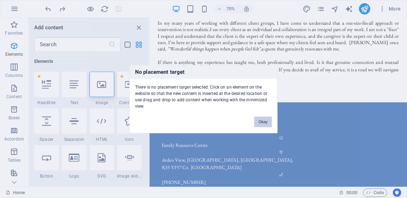
click at [265, 121] on button "Okay" at bounding box center [264, 122] width 18 height 11
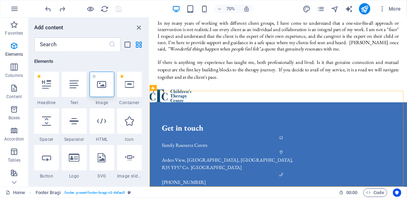
click at [102, 84] on icon at bounding box center [101, 84] width 9 height 9
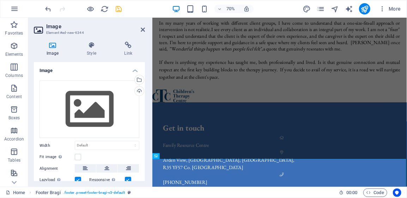
scroll to position [404, 0]
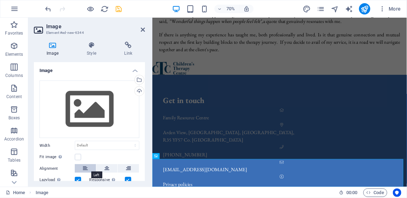
click at [83, 167] on icon at bounding box center [85, 168] width 5 height 8
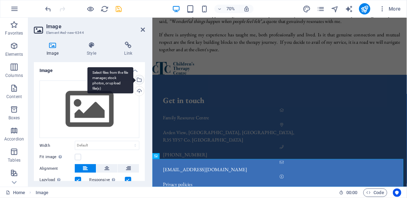
click at [138, 80] on div "Select files from the file manager, stock photos, or upload file(s)" at bounding box center [138, 80] width 11 height 11
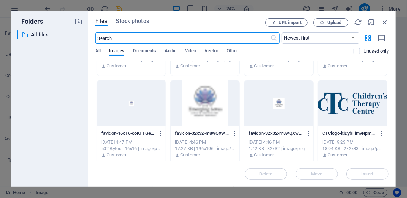
scroll to position [71, 0]
click at [338, 109] on div at bounding box center [352, 103] width 69 height 46
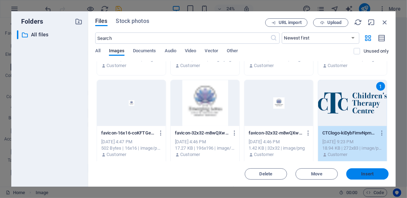
click at [367, 173] on span "Insert" at bounding box center [368, 174] width 12 height 4
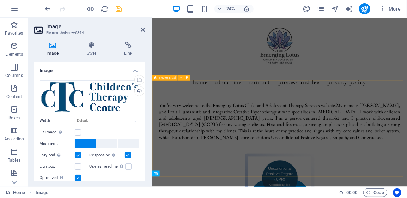
scroll to position [379, 0]
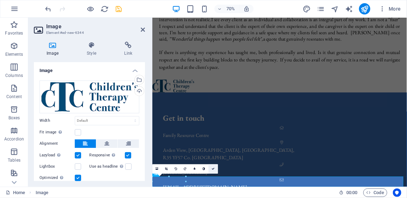
click at [214, 169] on icon at bounding box center [213, 169] width 3 height 3
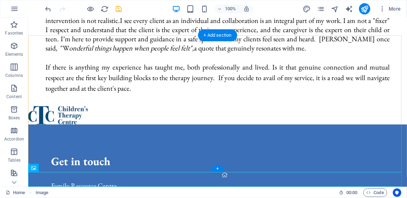
scroll to position [452, 0]
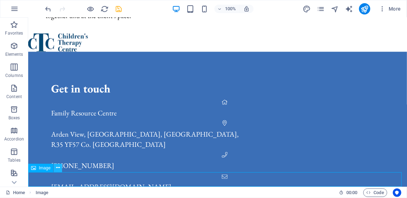
click at [59, 166] on icon at bounding box center [58, 167] width 4 height 7
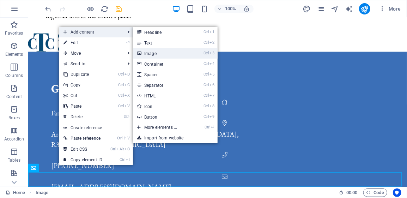
click at [153, 54] on link "Ctrl 3 Image" at bounding box center [162, 53] width 58 height 11
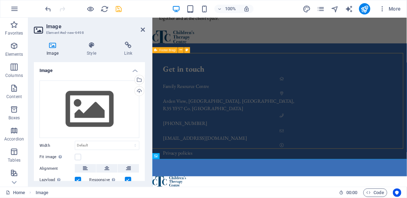
scroll to position [419, 0]
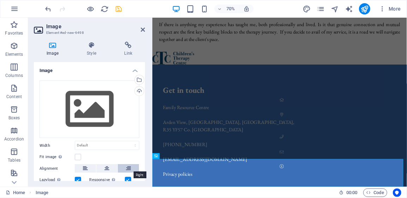
click at [129, 167] on icon at bounding box center [128, 168] width 5 height 8
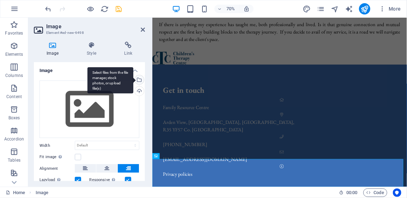
click at [138, 79] on div "Select files from the file manager, stock photos, or upload file(s)" at bounding box center [138, 80] width 11 height 11
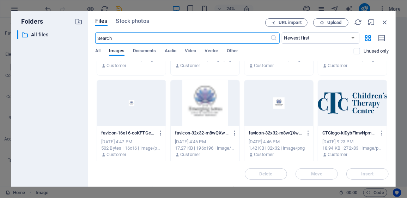
scroll to position [141, 0]
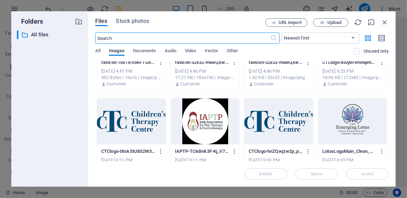
click at [205, 127] on div at bounding box center [205, 121] width 69 height 46
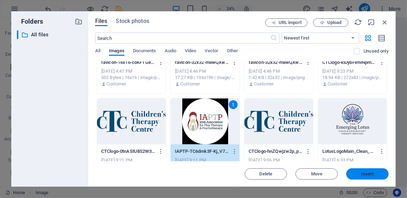
click at [369, 173] on span "Insert" at bounding box center [368, 174] width 12 height 4
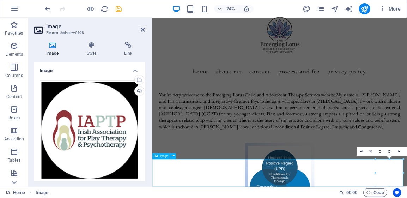
scroll to position [419, 0]
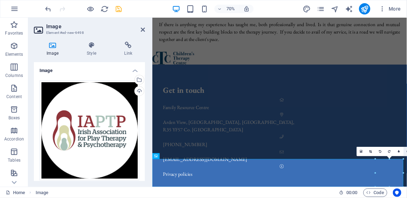
click at [407, 151] on link at bounding box center [409, 152] width 10 height 10
click at [143, 30] on icon at bounding box center [143, 30] width 4 height 6
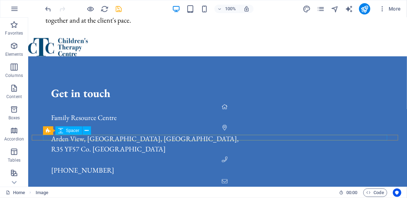
scroll to position [491, 0]
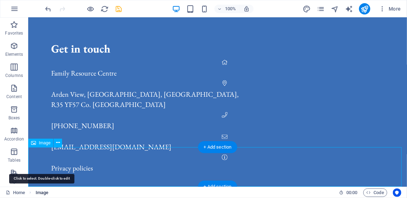
click at [43, 192] on span "Image" at bounding box center [42, 193] width 13 height 8
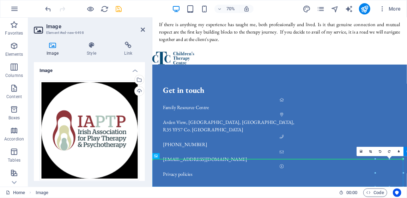
drag, startPoint x: 480, startPoint y: 231, endPoint x: 474, endPoint y: 217, distance: 14.4
click at [156, 156] on icon at bounding box center [157, 156] width 4 height 6
drag, startPoint x: 308, startPoint y: 173, endPoint x: 296, endPoint y: 245, distance: 72.6
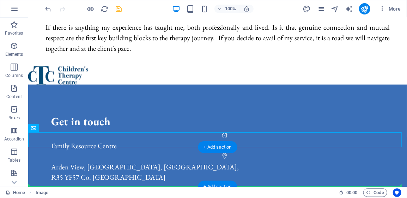
scroll to position [491, 0]
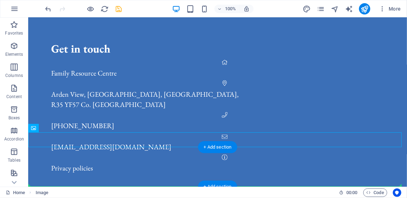
drag, startPoint x: 55, startPoint y: 213, endPoint x: 171, endPoint y: 168, distance: 124.0
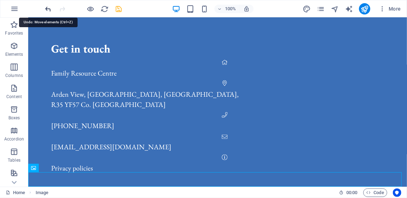
click at [47, 8] on icon "undo" at bounding box center [48, 9] width 8 height 8
click at [48, 9] on icon "undo" at bounding box center [48, 9] width 8 height 8
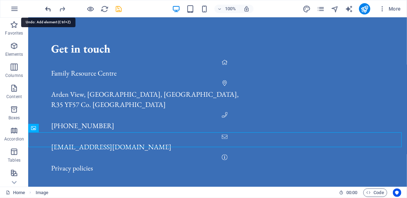
scroll to position [452, 0]
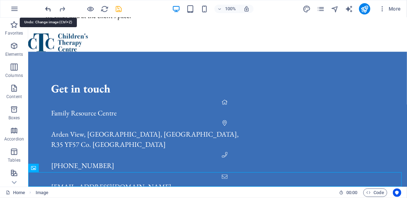
click at [48, 9] on icon "undo" at bounding box center [48, 9] width 8 height 8
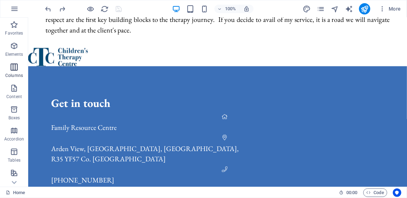
click at [12, 68] on icon "button" at bounding box center [14, 67] width 8 height 8
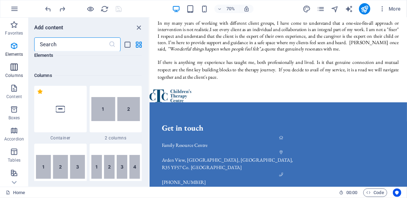
scroll to position [349, 0]
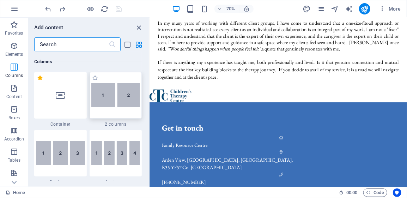
click at [121, 99] on img at bounding box center [115, 95] width 49 height 24
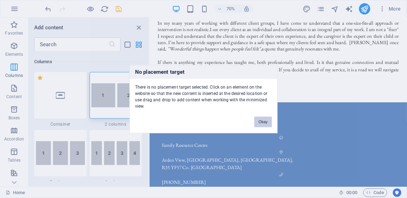
drag, startPoint x: 263, startPoint y: 121, endPoint x: 159, endPoint y: 147, distance: 107.3
click at [263, 121] on button "Okay" at bounding box center [264, 122] width 18 height 11
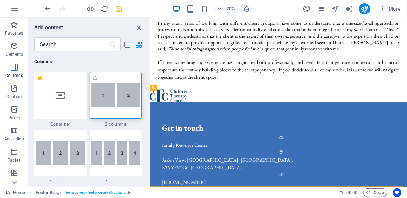
click at [127, 102] on img at bounding box center [115, 95] width 49 height 24
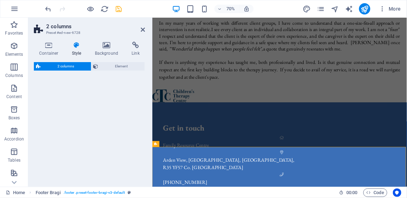
scroll to position [421, 0]
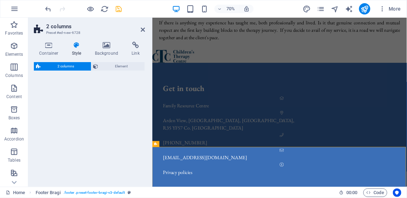
select select "rem"
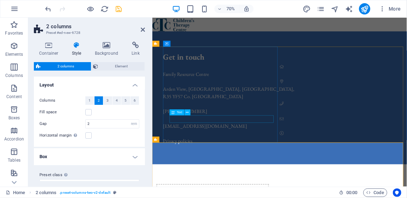
scroll to position [471, 0]
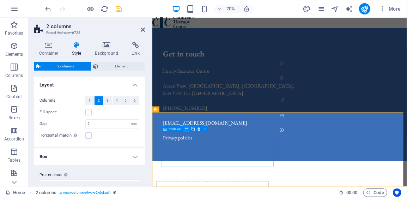
click at [188, 129] on icon at bounding box center [187, 129] width 3 height 5
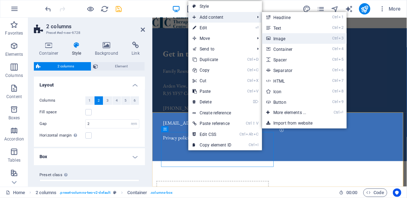
click at [282, 38] on link "Ctrl 3 Image" at bounding box center [291, 38] width 58 height 11
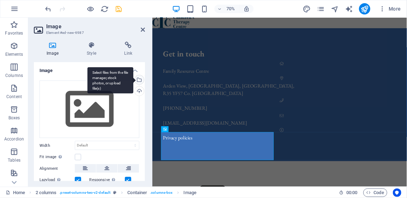
click at [138, 80] on div "Select files from the file manager, stock photos, or upload file(s)" at bounding box center [138, 80] width 11 height 11
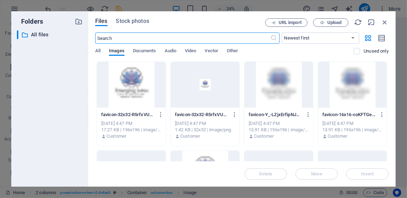
scroll to position [71, 0]
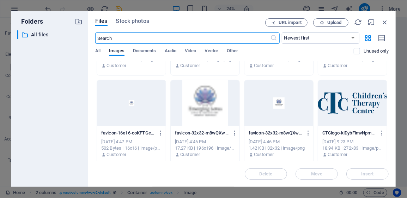
click at [347, 113] on div at bounding box center [352, 103] width 69 height 46
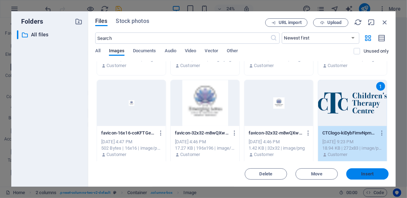
click at [364, 173] on span "Insert" at bounding box center [368, 174] width 12 height 4
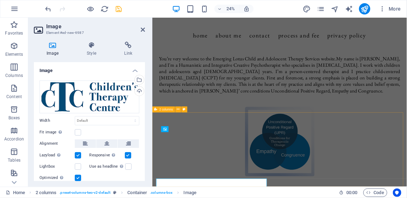
scroll to position [471, 0]
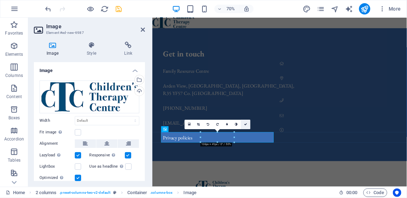
click at [247, 124] on icon at bounding box center [246, 124] width 3 height 3
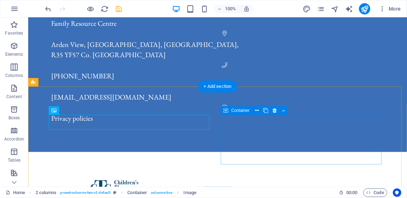
scroll to position [543, 0]
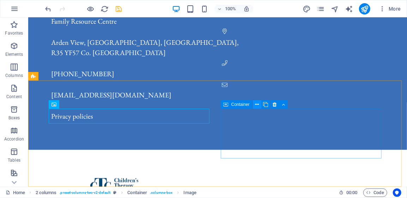
click at [257, 107] on icon at bounding box center [257, 104] width 4 height 7
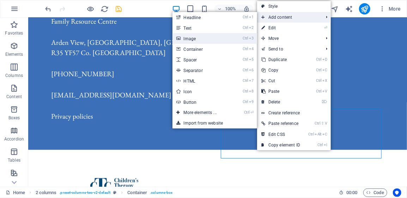
click at [194, 38] on link "Ctrl 3 Image" at bounding box center [202, 38] width 58 height 11
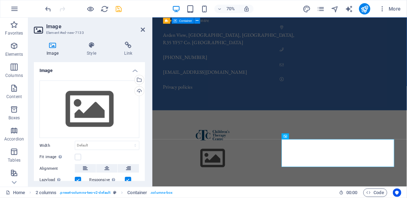
scroll to position [461, 0]
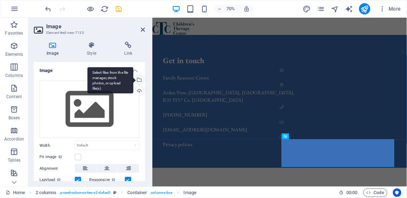
click at [133, 79] on div "Select files from the file manager, stock photos, or upload file(s)" at bounding box center [111, 80] width 46 height 26
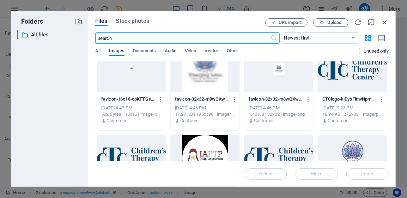
scroll to position [141, 0]
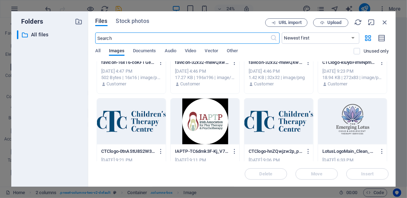
click at [205, 119] on div at bounding box center [205, 121] width 69 height 46
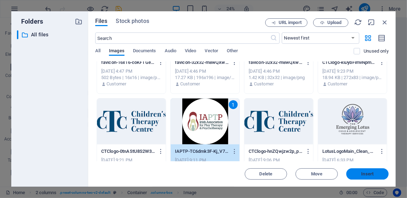
click at [372, 173] on span "Insert" at bounding box center [368, 174] width 12 height 4
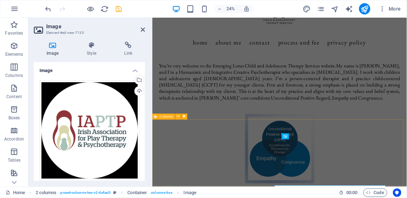
scroll to position [461, 0]
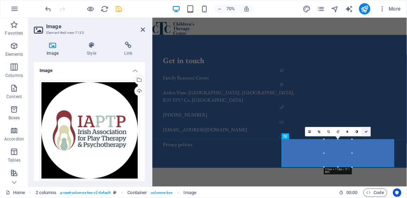
click at [367, 131] on icon at bounding box center [366, 131] width 3 height 3
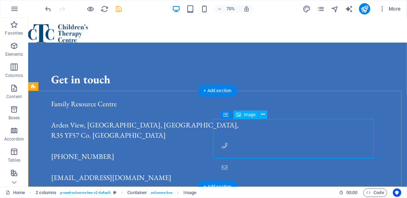
scroll to position [533, 0]
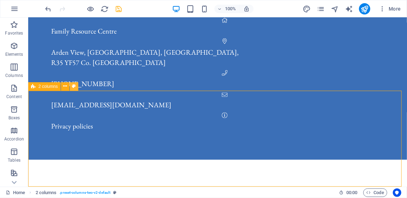
click at [74, 86] on icon at bounding box center [74, 86] width 4 height 7
select select "rem"
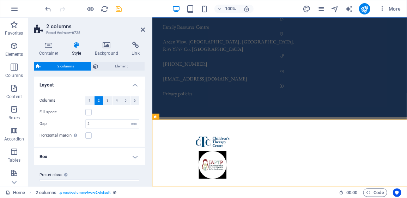
scroll to position [461, 0]
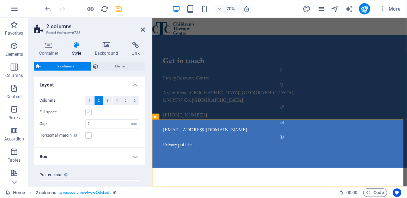
click at [88, 110] on label at bounding box center [88, 112] width 6 height 6
click at [0, 0] on input "Fill space" at bounding box center [0, 0] width 0 height 0
click at [90, 111] on label at bounding box center [88, 112] width 6 height 6
click at [0, 0] on input "Fill space" at bounding box center [0, 0] width 0 height 0
click at [115, 123] on input "2" at bounding box center [112, 124] width 53 height 8
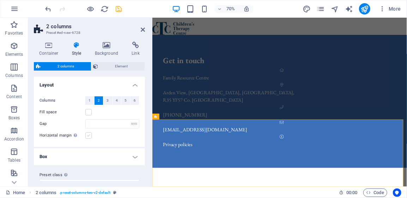
click at [88, 135] on label at bounding box center [88, 135] width 6 height 6
click at [0, 0] on input "Horizontal margin Only if the containers "Content width" is not set to "Default"" at bounding box center [0, 0] width 0 height 0
type input "2"
click at [91, 124] on input "2" at bounding box center [112, 124] width 53 height 8
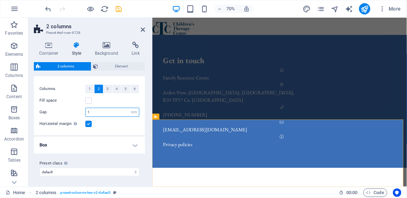
type input "1"
click at [135, 145] on h4 "Box" at bounding box center [89, 145] width 111 height 17
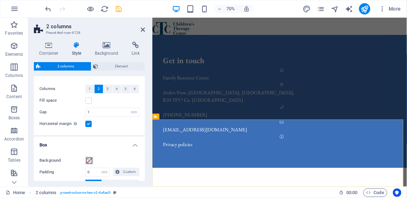
click at [89, 160] on span at bounding box center [89, 161] width 6 height 6
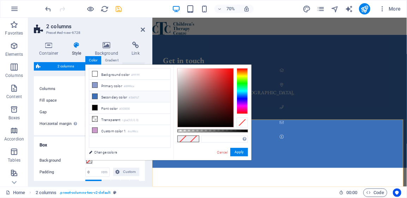
click at [94, 94] on icon at bounding box center [94, 96] width 5 height 5
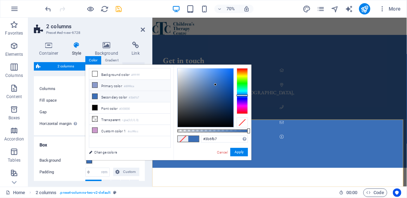
click at [94, 83] on icon at bounding box center [94, 85] width 5 height 5
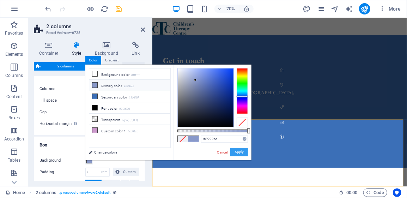
click at [238, 151] on button "Apply" at bounding box center [240, 152] width 18 height 8
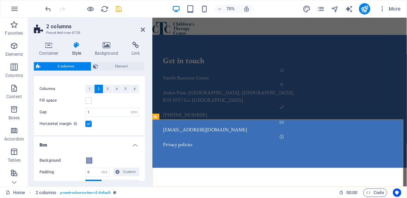
scroll to position [47, 0]
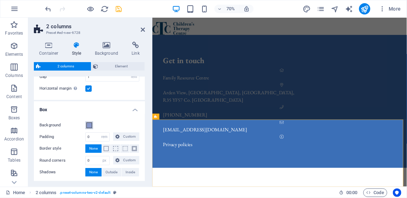
click at [89, 125] on span at bounding box center [89, 126] width 6 height 6
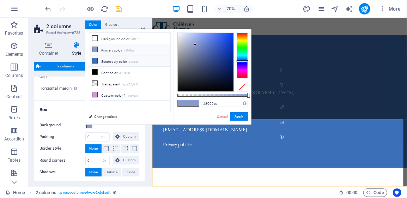
click at [94, 58] on icon at bounding box center [94, 60] width 5 height 5
type input "#3b6fb7"
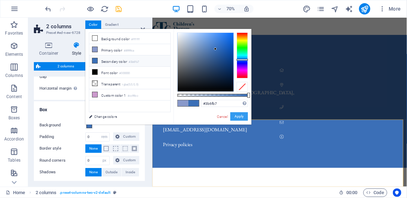
click at [235, 116] on button "Apply" at bounding box center [240, 116] width 18 height 8
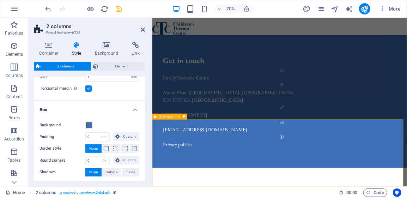
click at [185, 116] on icon at bounding box center [184, 116] width 3 height 5
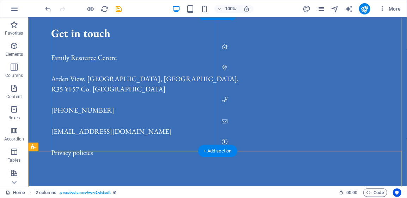
scroll to position [533, 0]
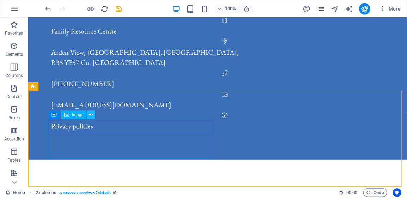
click at [91, 115] on icon at bounding box center [91, 114] width 4 height 7
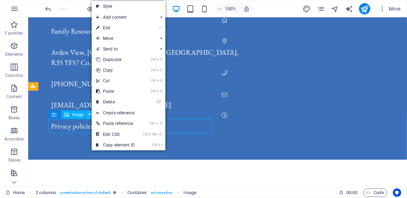
click at [91, 115] on icon at bounding box center [91, 114] width 4 height 7
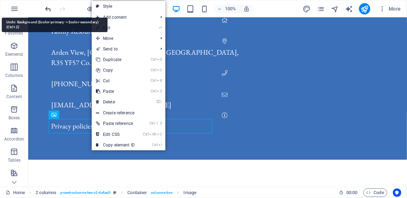
click at [49, 8] on icon "undo" at bounding box center [48, 9] width 8 height 8
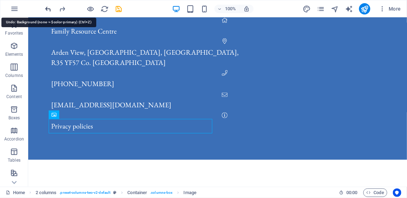
click at [49, 8] on icon "undo" at bounding box center [48, 9] width 8 height 8
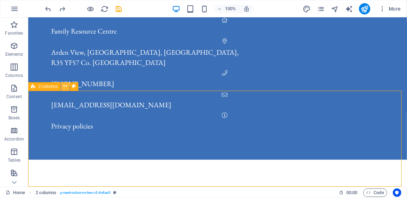
click at [65, 88] on icon at bounding box center [65, 86] width 4 height 7
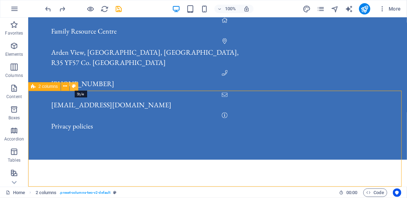
click at [72, 87] on icon at bounding box center [74, 86] width 4 height 7
select select "rem"
select select "px"
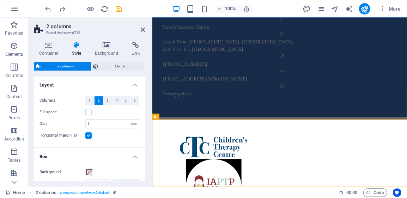
scroll to position [461, 0]
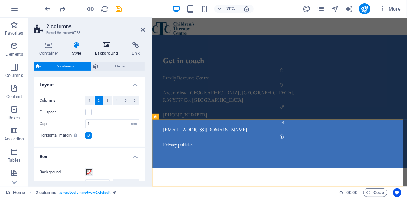
click at [104, 45] on icon at bounding box center [107, 45] width 34 height 7
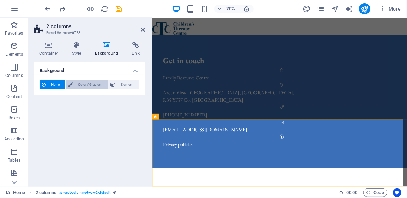
click at [86, 83] on span "Color / Gradient" at bounding box center [90, 84] width 31 height 8
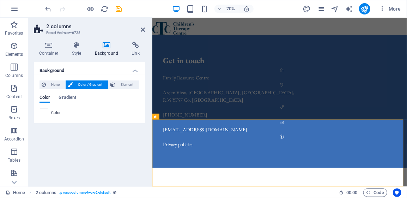
click at [46, 113] on span at bounding box center [44, 113] width 8 height 8
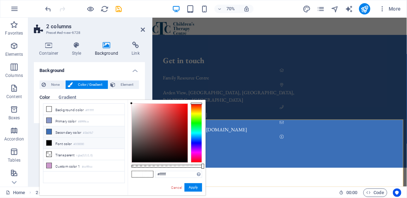
click at [49, 129] on icon at bounding box center [49, 131] width 5 height 5
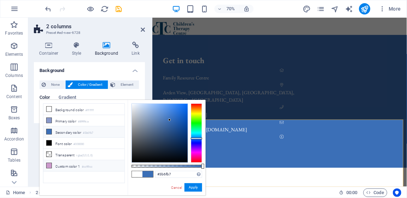
click at [48, 163] on icon at bounding box center [49, 165] width 5 height 5
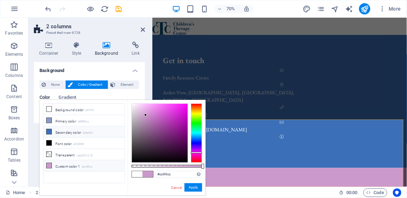
click at [48, 129] on icon at bounding box center [49, 131] width 5 height 5
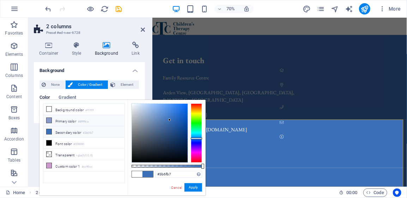
click at [48, 119] on icon at bounding box center [49, 120] width 5 height 5
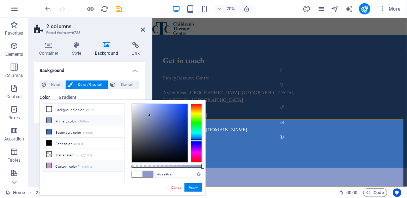
click at [48, 163] on icon at bounding box center [49, 165] width 5 height 5
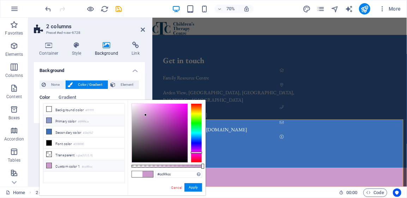
click at [49, 120] on icon at bounding box center [49, 120] width 5 height 5
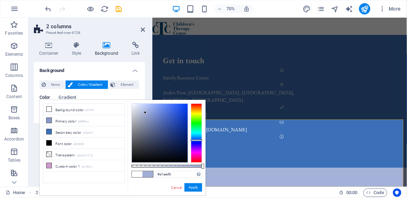
type input "#a0add5"
drag, startPoint x: 149, startPoint y: 115, endPoint x: 145, endPoint y: 113, distance: 4.3
click at [145, 113] on div at bounding box center [145, 113] width 2 height 2
click at [174, 187] on link "Cancel" at bounding box center [177, 187] width 12 height 5
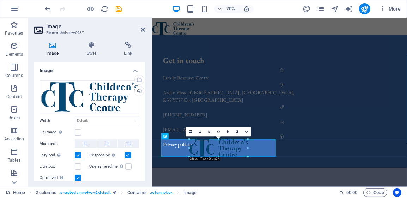
drag, startPoint x: 202, startPoint y: 149, endPoint x: 173, endPoint y: 160, distance: 31.2
select select "px"
click at [247, 132] on icon at bounding box center [246, 131] width 3 height 3
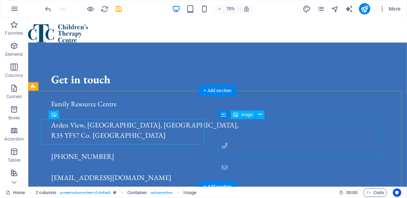
scroll to position [533, 0]
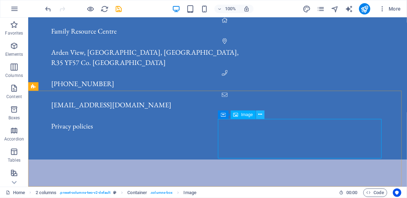
click at [262, 115] on icon at bounding box center [261, 114] width 4 height 7
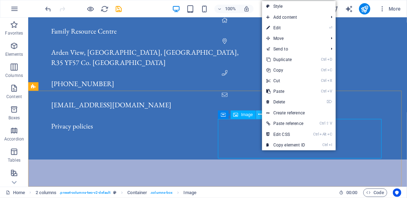
click at [260, 114] on icon at bounding box center [261, 114] width 4 height 7
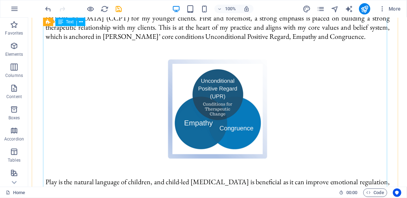
scroll to position [145, 0]
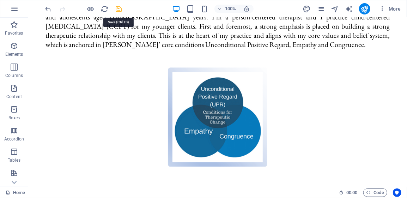
click at [120, 9] on icon "save" at bounding box center [119, 9] width 8 height 8
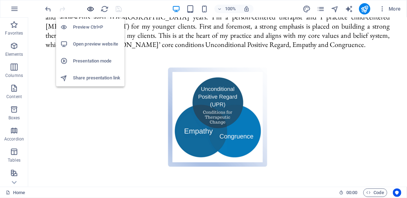
click at [91, 8] on icon "button" at bounding box center [91, 9] width 8 height 8
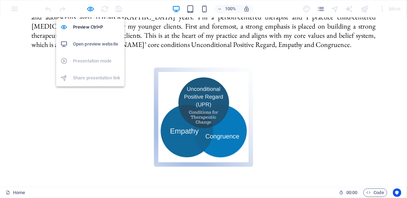
click at [90, 44] on h6 "Open preview website" at bounding box center [96, 44] width 47 height 8
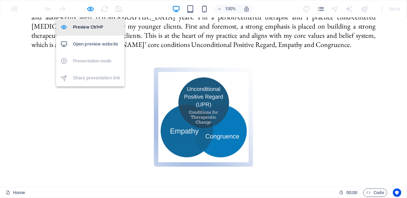
click at [88, 26] on h6 "Preview Ctrl+P" at bounding box center [96, 27] width 47 height 8
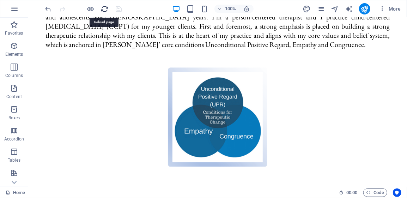
click at [105, 9] on icon "reload" at bounding box center [105, 9] width 8 height 8
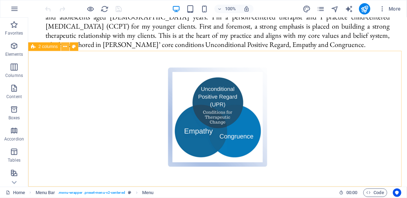
click at [65, 47] on icon at bounding box center [65, 46] width 4 height 7
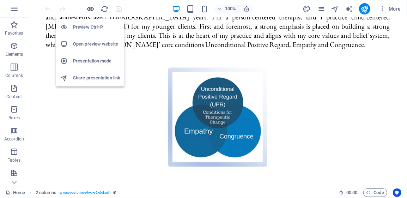
click at [91, 8] on icon "button" at bounding box center [91, 9] width 8 height 8
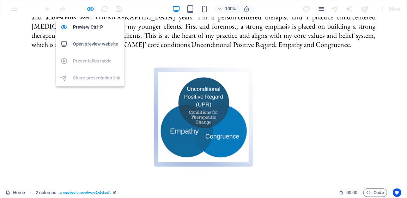
click at [91, 45] on h6 "Open preview website" at bounding box center [96, 44] width 47 height 8
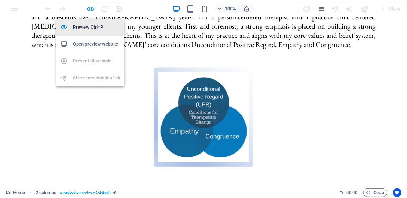
click at [89, 28] on h6 "Preview Ctrl+P" at bounding box center [96, 27] width 47 height 8
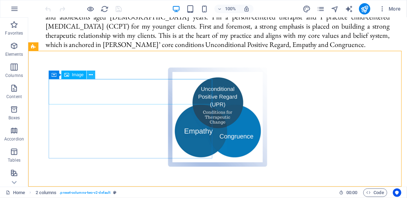
click at [91, 77] on icon at bounding box center [91, 74] width 4 height 7
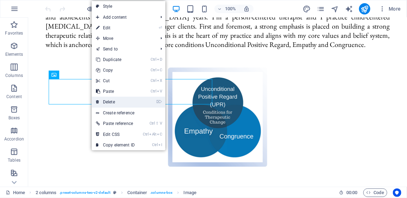
click at [113, 101] on link "⌦ Delete" at bounding box center [115, 102] width 47 height 11
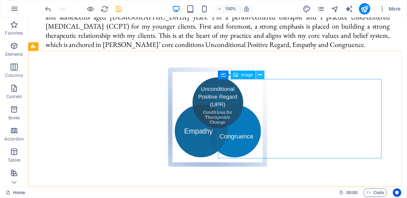
click at [261, 74] on icon at bounding box center [261, 74] width 4 height 7
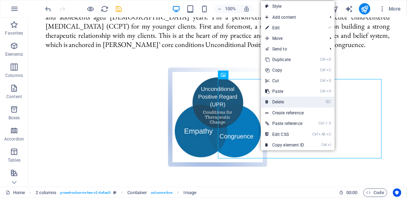
click at [281, 101] on link "⌦ Delete" at bounding box center [284, 102] width 47 height 11
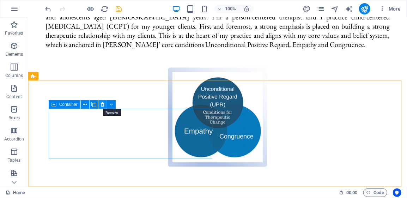
click at [103, 104] on icon at bounding box center [103, 104] width 4 height 7
click at [102, 106] on icon at bounding box center [103, 104] width 4 height 7
click at [102, 105] on icon at bounding box center [103, 104] width 4 height 7
click at [102, 104] on icon at bounding box center [103, 104] width 4 height 7
click at [111, 104] on icon at bounding box center [111, 104] width 3 height 7
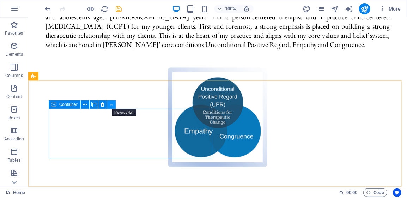
click at [111, 106] on icon at bounding box center [111, 104] width 3 height 7
click at [102, 104] on icon at bounding box center [103, 104] width 4 height 7
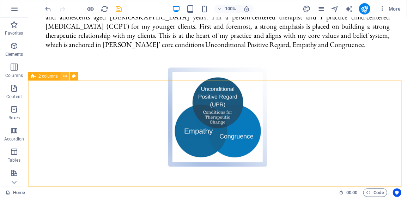
click at [64, 77] on icon at bounding box center [65, 76] width 4 height 7
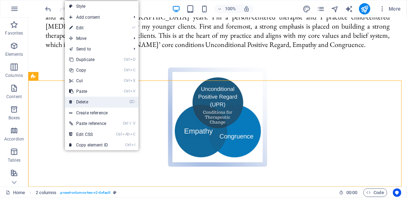
click at [82, 102] on link "⌦ Delete" at bounding box center [88, 102] width 47 height 11
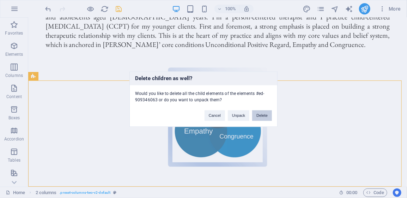
click at [259, 117] on button "Delete" at bounding box center [262, 115] width 20 height 11
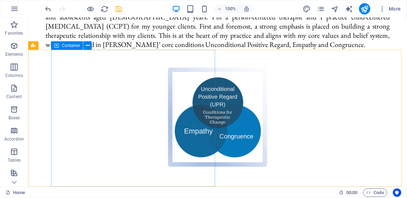
click at [69, 47] on span "Container" at bounding box center [71, 45] width 18 height 4
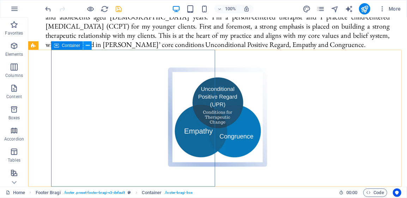
click at [86, 47] on icon at bounding box center [88, 45] width 4 height 7
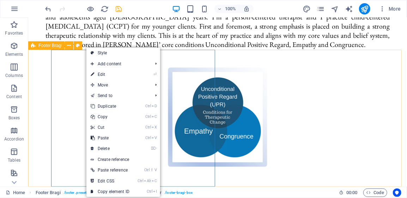
click at [32, 46] on icon at bounding box center [33, 45] width 5 height 8
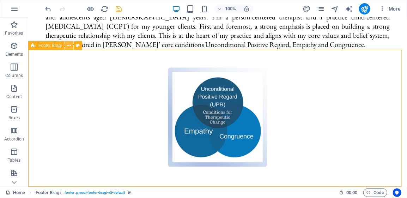
click at [68, 47] on icon at bounding box center [69, 45] width 4 height 7
click at [52, 46] on span "Footer Bragi" at bounding box center [49, 45] width 23 height 4
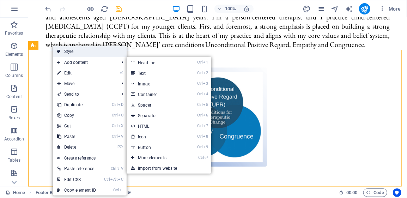
click at [70, 50] on link "Style" at bounding box center [90, 51] width 74 height 11
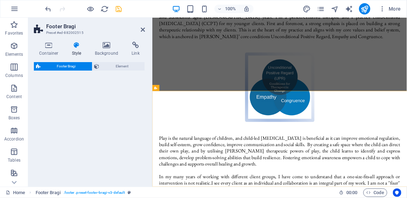
select select "%"
select select "rem"
select select "px"
select select "rem"
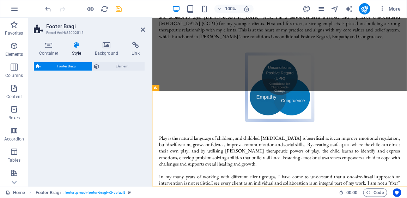
select select "rem"
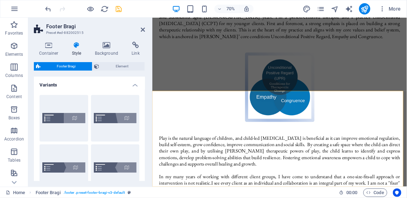
click at [62, 67] on span "Footer Bragi" at bounding box center [66, 66] width 47 height 8
click at [106, 66] on span "Element" at bounding box center [122, 66] width 41 height 8
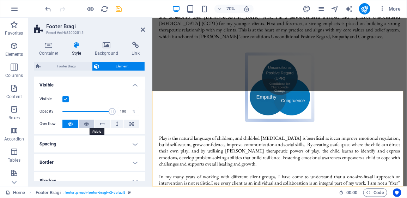
click at [85, 124] on icon at bounding box center [86, 124] width 5 height 8
click at [72, 123] on icon at bounding box center [70, 124] width 5 height 8
click at [70, 124] on icon at bounding box center [70, 124] width 5 height 8
click at [88, 125] on icon at bounding box center [86, 124] width 5 height 8
click at [71, 125] on icon at bounding box center [70, 124] width 5 height 8
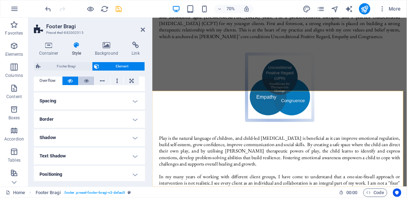
scroll to position [35, 0]
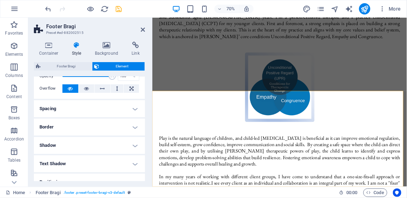
click at [137, 111] on h4 "Spacing" at bounding box center [89, 108] width 111 height 17
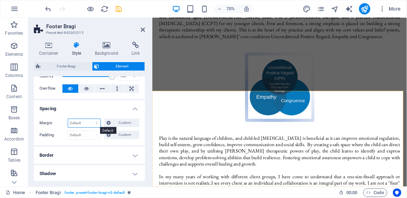
click at [97, 123] on select "Default auto px % rem vw vh Custom" at bounding box center [84, 123] width 32 height 8
click at [68, 119] on select "Default auto px % rem vw vh Custom" at bounding box center [84, 123] width 32 height 8
select select "DISABLED_OPTION_VALUE"
click at [96, 135] on select "Default px rem % vh vw Custom" at bounding box center [84, 135] width 32 height 8
click at [95, 134] on select "Default px rem % vh vw Custom" at bounding box center [84, 135] width 32 height 8
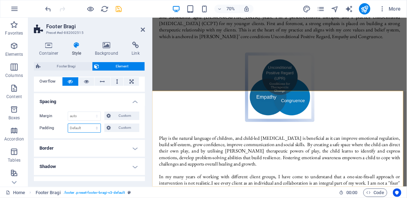
scroll to position [0, 0]
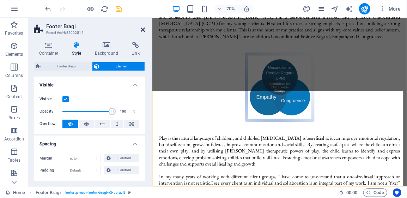
click at [144, 28] on icon at bounding box center [143, 30] width 4 height 6
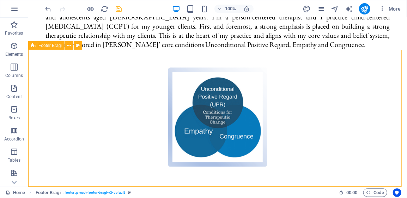
click at [32, 46] on icon at bounding box center [33, 45] width 5 height 8
click at [86, 47] on icon at bounding box center [88, 45] width 4 height 7
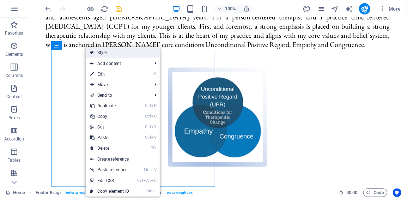
click at [111, 53] on link "Style" at bounding box center [123, 52] width 74 height 11
select select "%"
select select "rem"
select select "px"
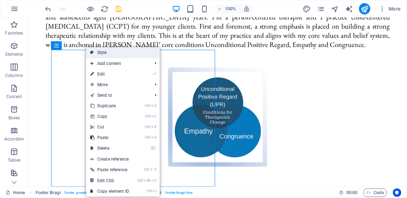
select select "rem"
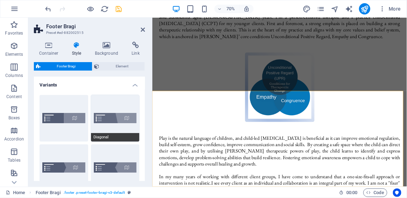
click at [112, 118] on button "Diagonal" at bounding box center [115, 118] width 49 height 47
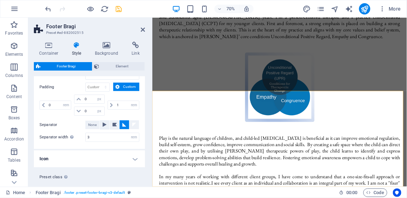
scroll to position [171, 0]
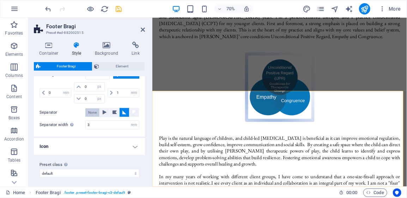
click at [92, 112] on span "None" at bounding box center [92, 112] width 8 height 8
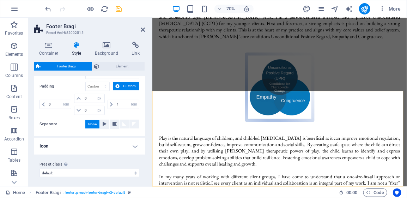
click at [133, 144] on h4 "Icon" at bounding box center [89, 146] width 111 height 17
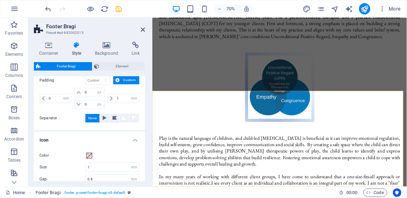
scroll to position [130, 0]
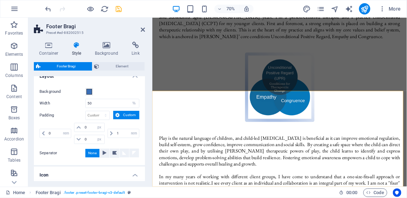
click at [133, 175] on h4 "Icon" at bounding box center [89, 173] width 111 height 13
click at [91, 102] on input "50" at bounding box center [112, 103] width 53 height 8
type input "5"
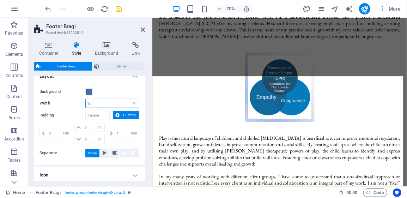
type input "3"
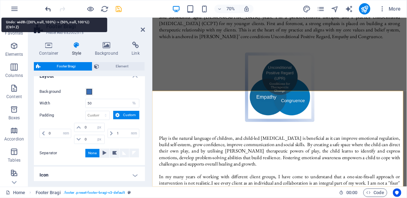
click at [48, 9] on icon "undo" at bounding box center [48, 9] width 8 height 8
type input "30"
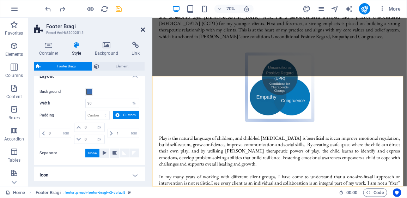
click at [144, 30] on icon at bounding box center [143, 30] width 4 height 6
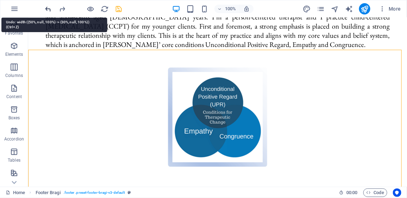
click at [48, 9] on icon "undo" at bounding box center [48, 9] width 8 height 8
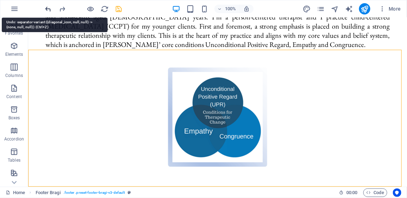
click at [48, 8] on icon "undo" at bounding box center [48, 9] width 8 height 8
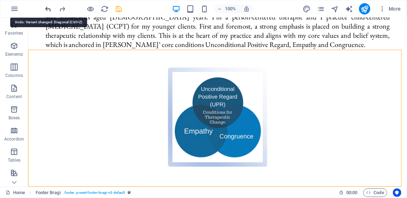
click at [48, 10] on icon "undo" at bounding box center [48, 9] width 8 height 8
click at [47, 8] on icon "undo" at bounding box center [48, 9] width 8 height 8
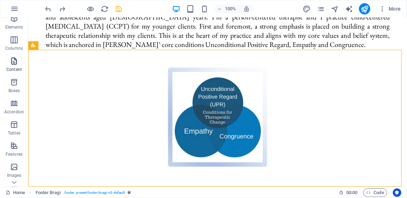
scroll to position [35, 0]
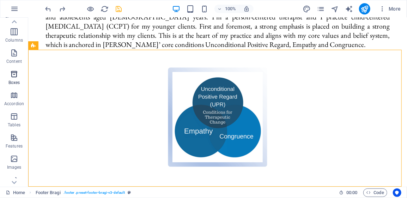
click at [13, 76] on icon "button" at bounding box center [14, 74] width 8 height 8
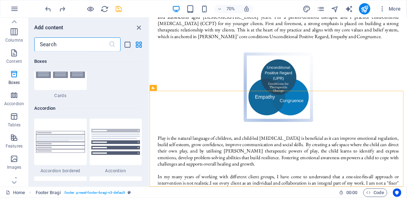
scroll to position [2229, 0]
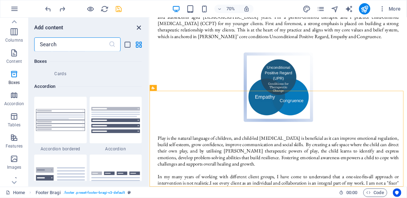
click at [141, 29] on icon "close panel" at bounding box center [139, 28] width 8 height 8
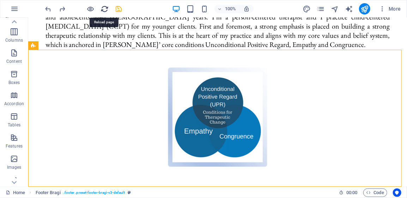
click at [103, 9] on icon "reload" at bounding box center [105, 9] width 8 height 8
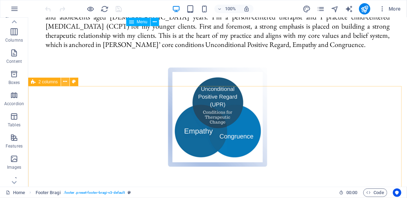
click at [65, 82] on icon at bounding box center [65, 81] width 4 height 7
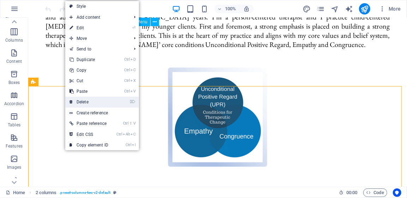
click at [83, 100] on link "⌦ Delete" at bounding box center [88, 102] width 47 height 11
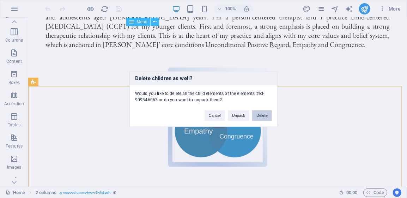
click at [261, 116] on button "Delete" at bounding box center [262, 115] width 20 height 11
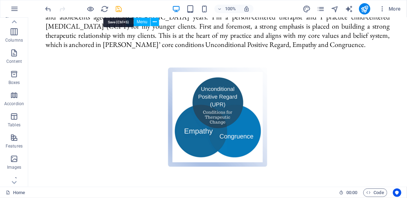
click at [119, 12] on icon "save" at bounding box center [119, 9] width 8 height 8
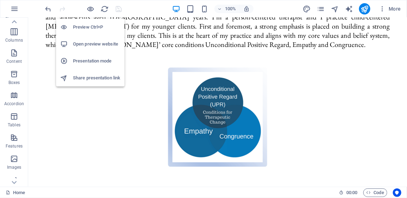
click at [82, 43] on h6 "Open preview website" at bounding box center [96, 44] width 47 height 8
